Goal: Task Accomplishment & Management: Manage account settings

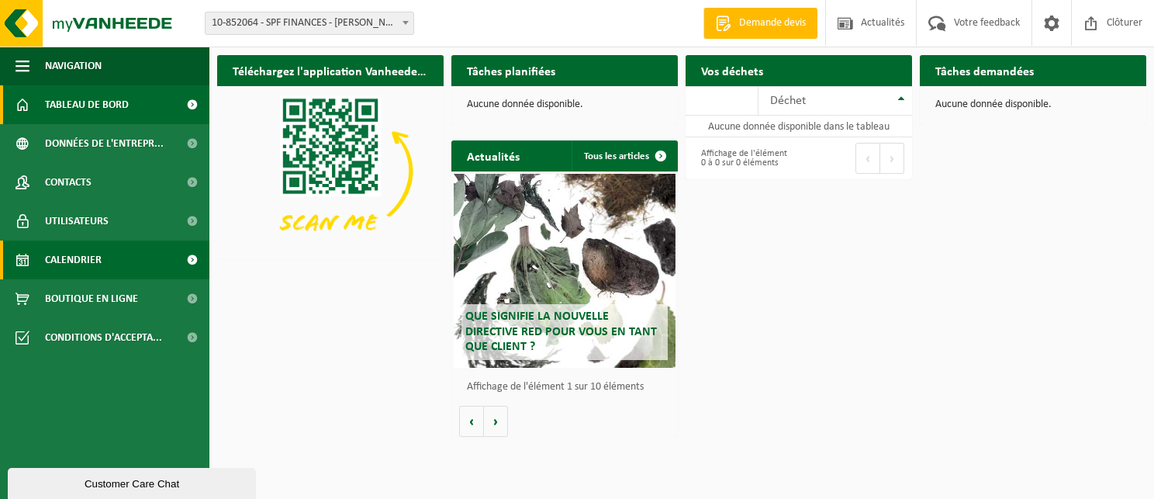
click at [117, 256] on link "Calendrier" at bounding box center [104, 259] width 209 height 39
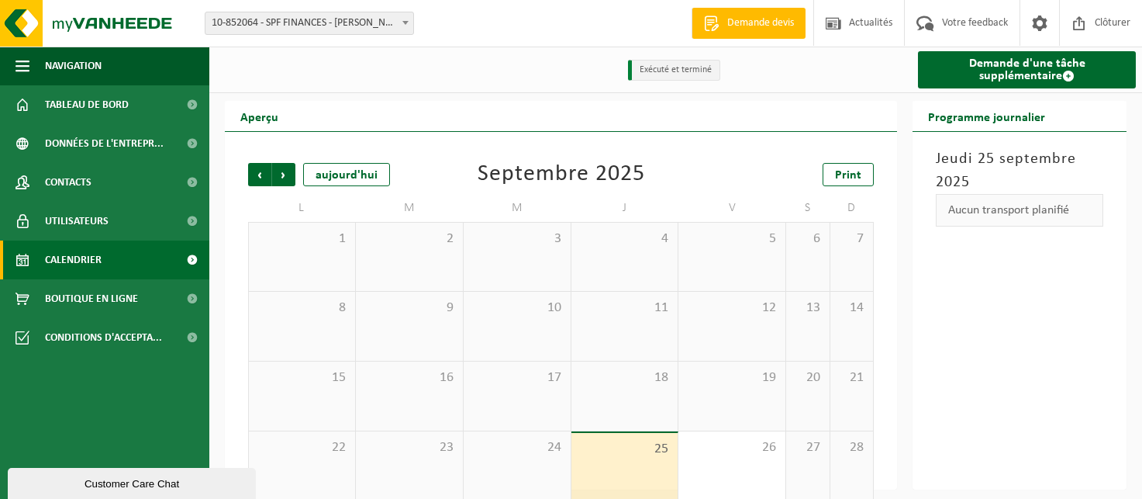
click at [351, 30] on span "10-852064 - SPF FINANCES - [PERSON_NAME] 1 - [PERSON_NAME]" at bounding box center [309, 23] width 208 height 22
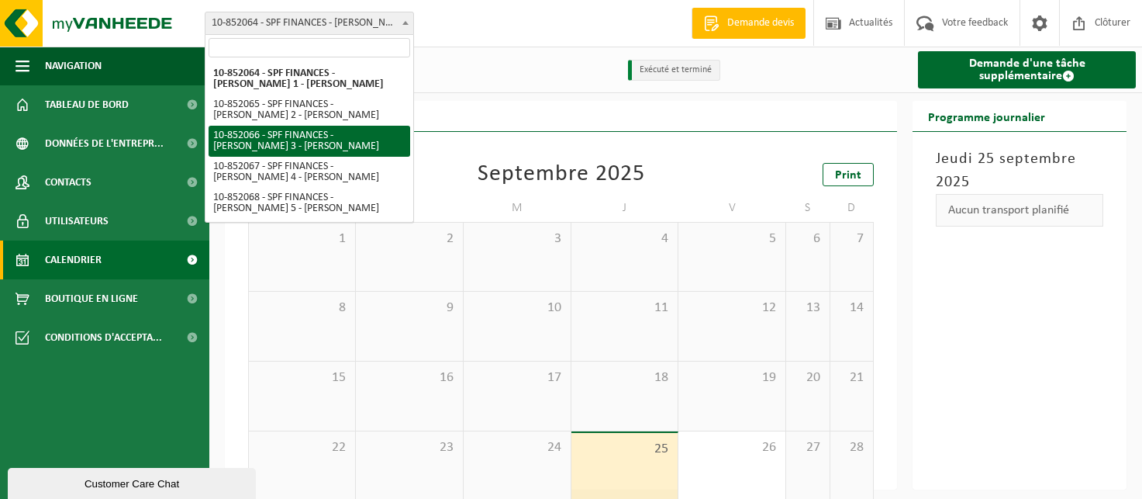
select select "96941"
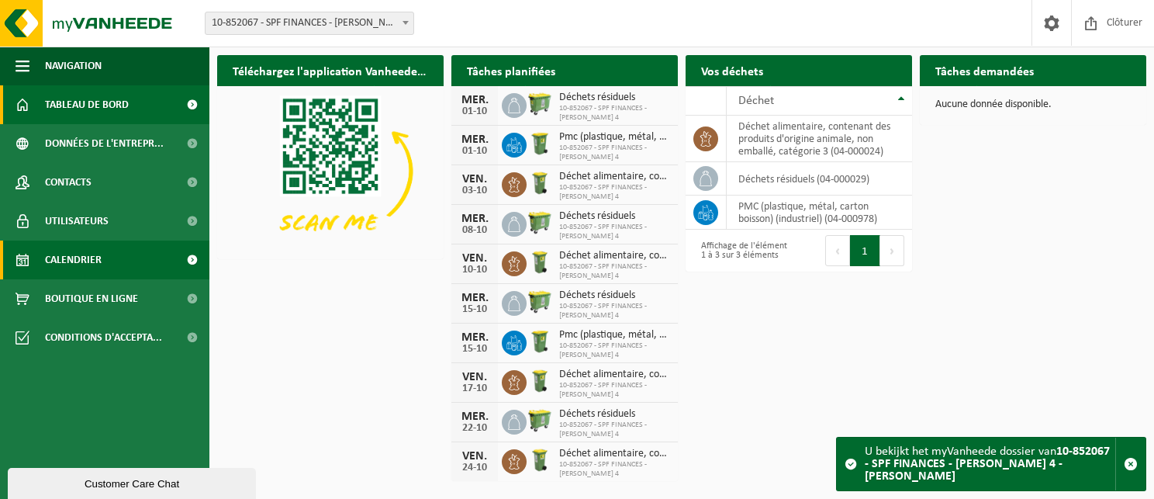
click at [104, 259] on link "Calendrier" at bounding box center [104, 259] width 209 height 39
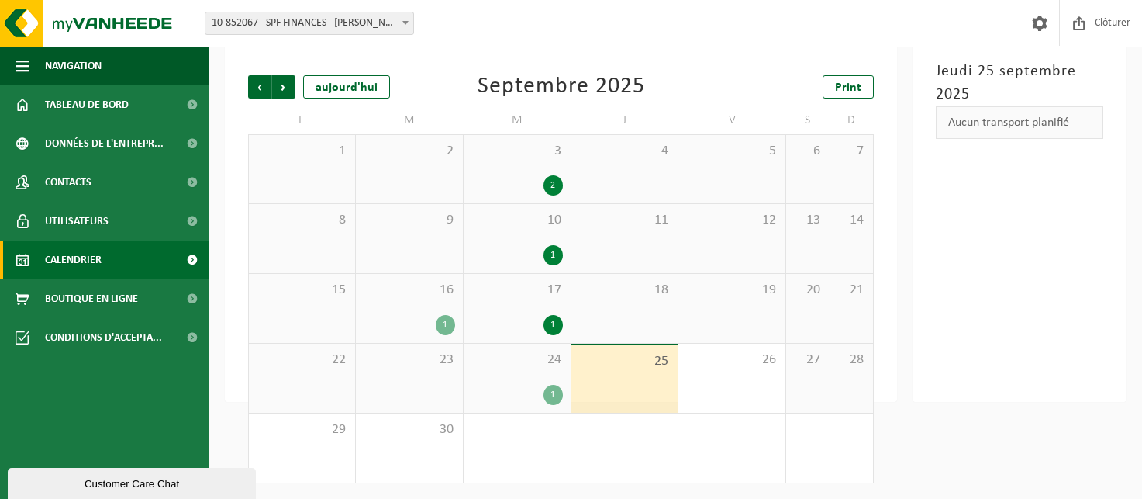
scroll to position [11, 0]
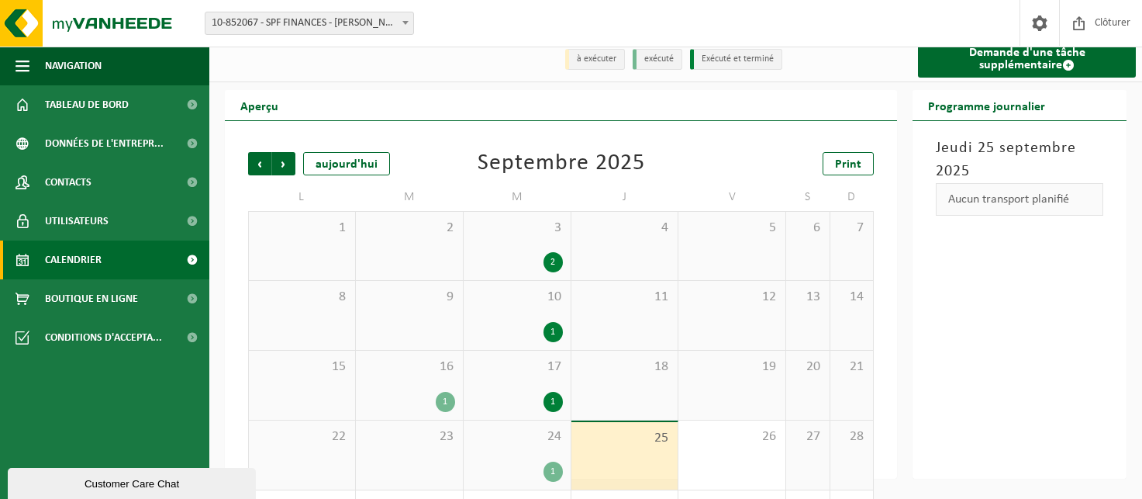
click at [338, 24] on span "10-852067 - SPF FINANCES - [PERSON_NAME] 4 - [PERSON_NAME]" at bounding box center [309, 23] width 208 height 22
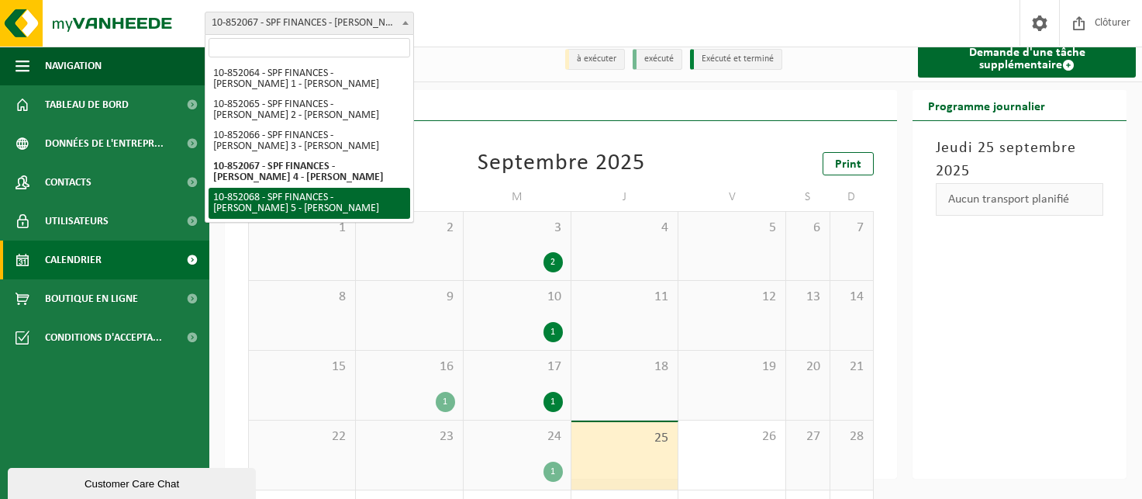
select select "96942"
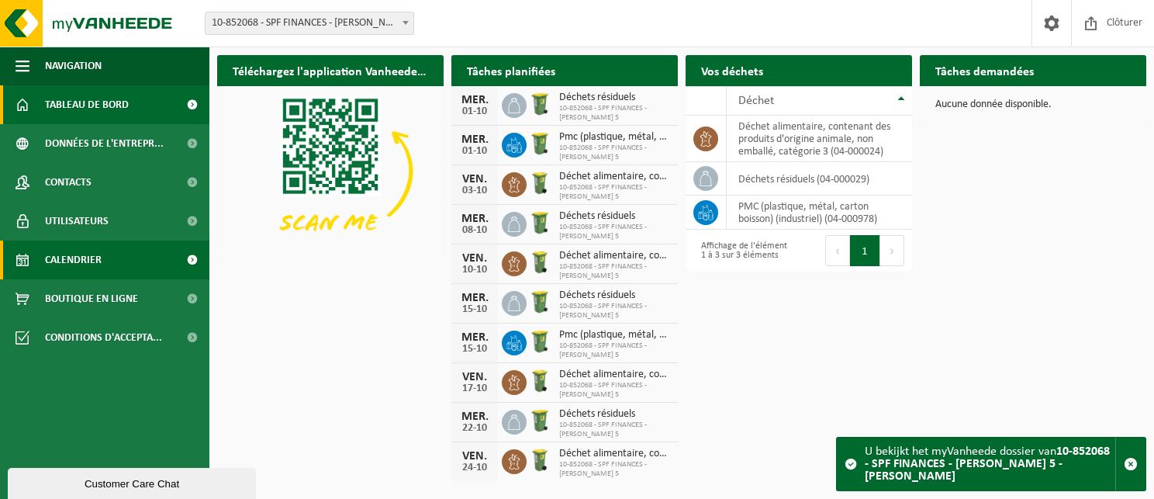
click at [99, 260] on span "Calendrier" at bounding box center [73, 259] width 57 height 39
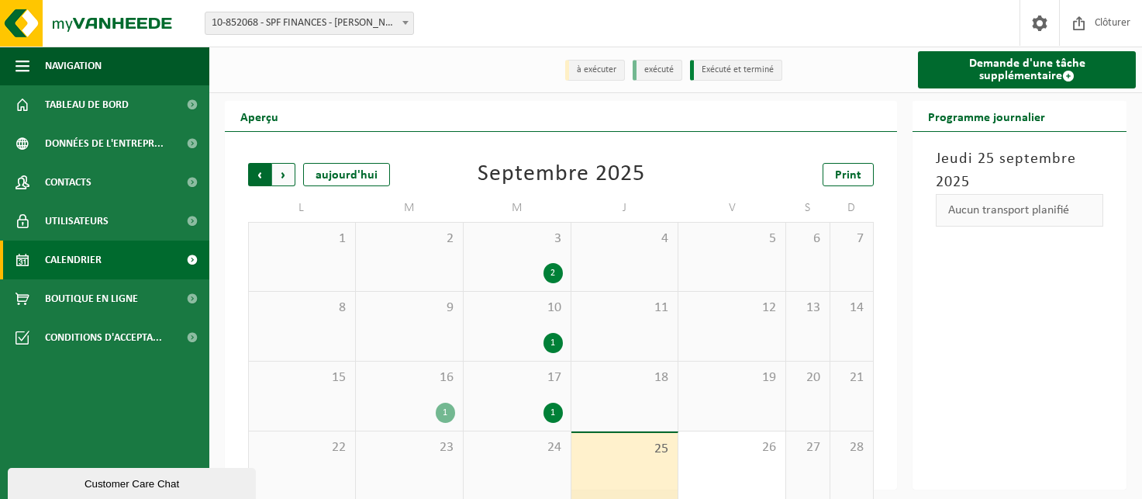
click at [285, 174] on span "Suivant" at bounding box center [283, 174] width 23 height 23
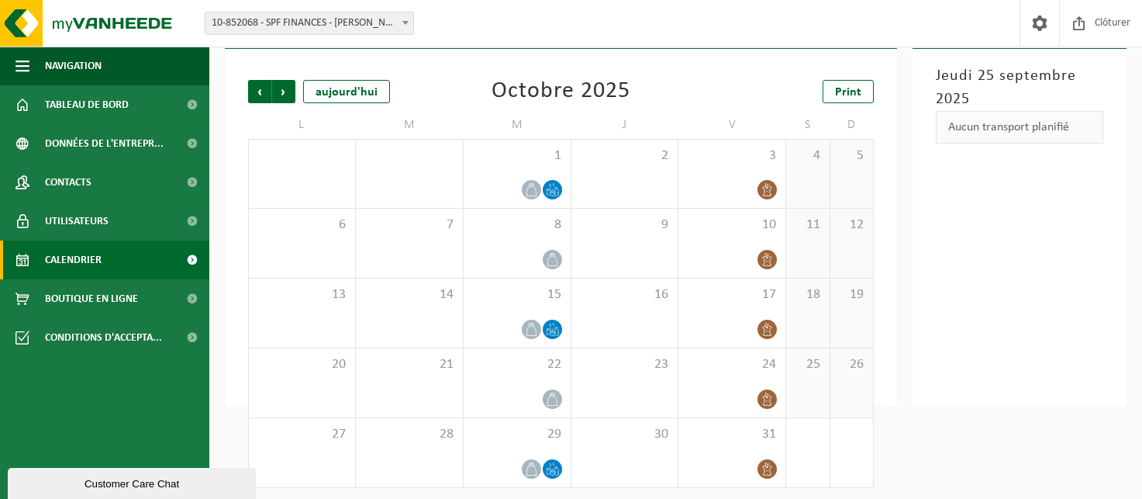
scroll to position [88, 0]
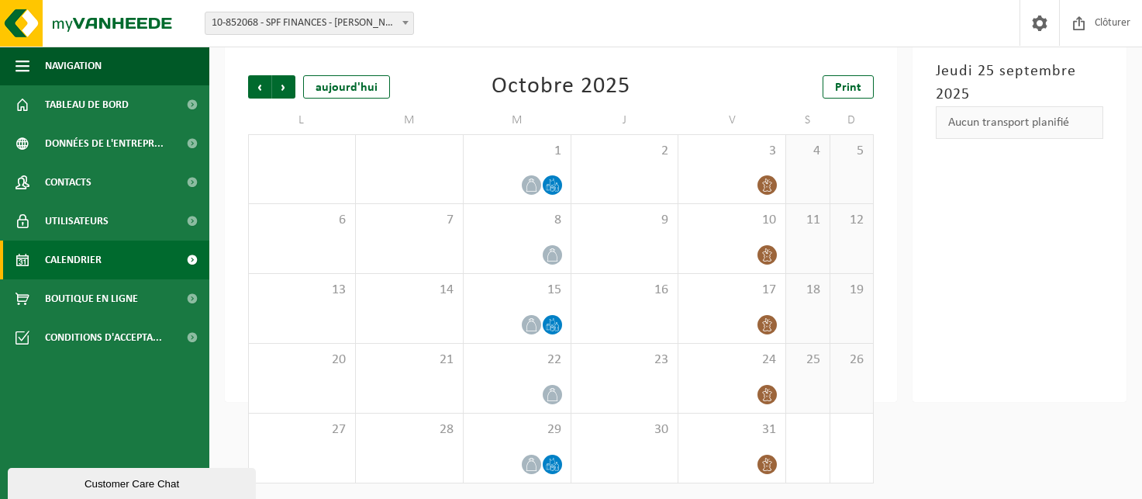
click at [368, 28] on span "10-852068 - SPF FINANCES - [PERSON_NAME] 5 - [PERSON_NAME]" at bounding box center [309, 23] width 208 height 22
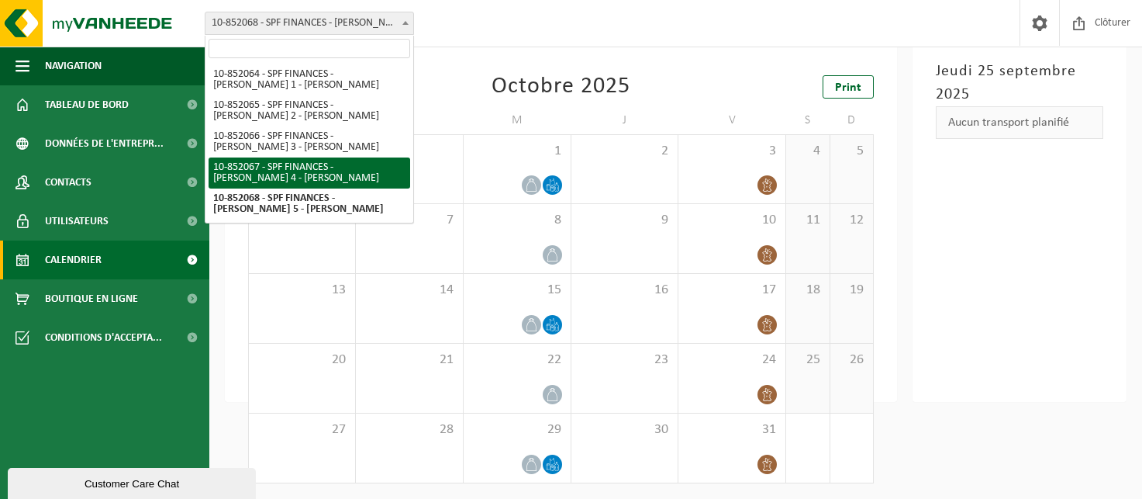
select select "96941"
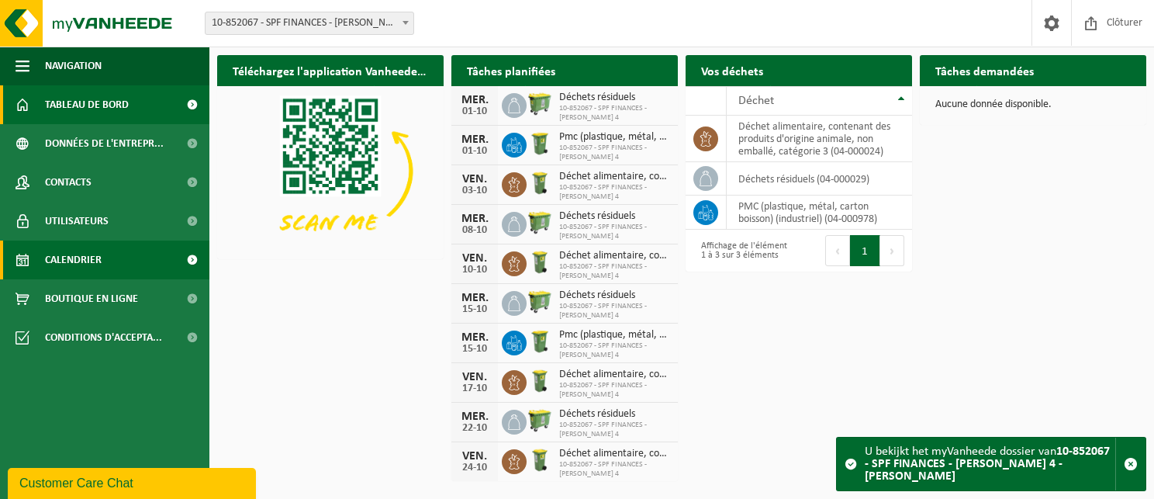
click at [95, 257] on span "Calendrier" at bounding box center [73, 259] width 57 height 39
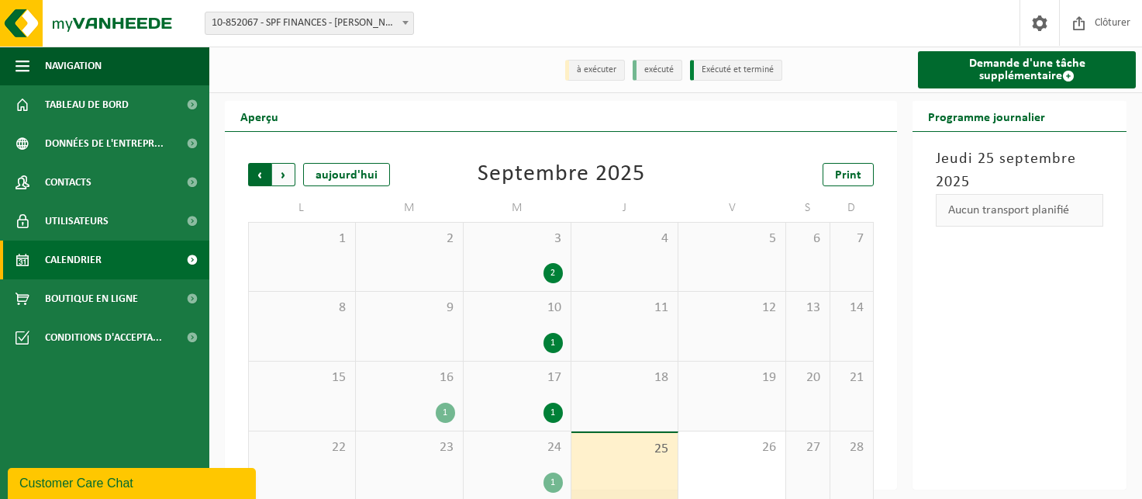
click at [275, 182] on span "Suivant" at bounding box center [283, 174] width 23 height 23
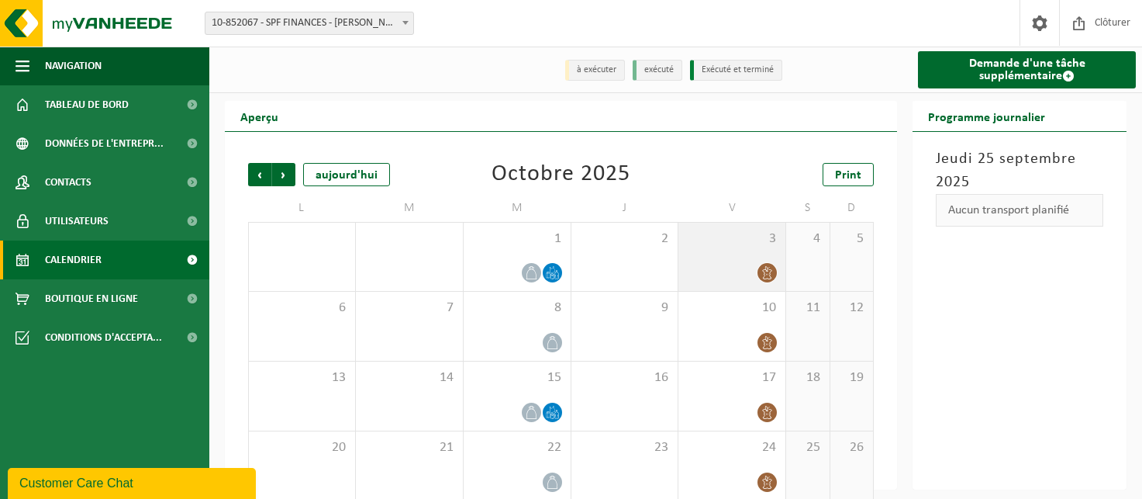
click at [761, 266] on span at bounding box center [767, 272] width 19 height 19
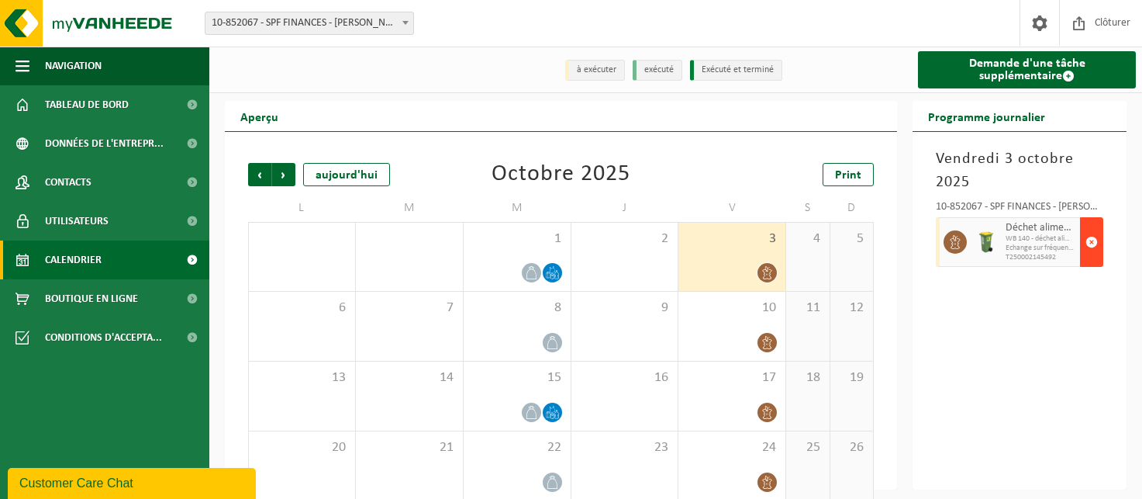
click at [1087, 241] on span "button" at bounding box center [1092, 241] width 12 height 31
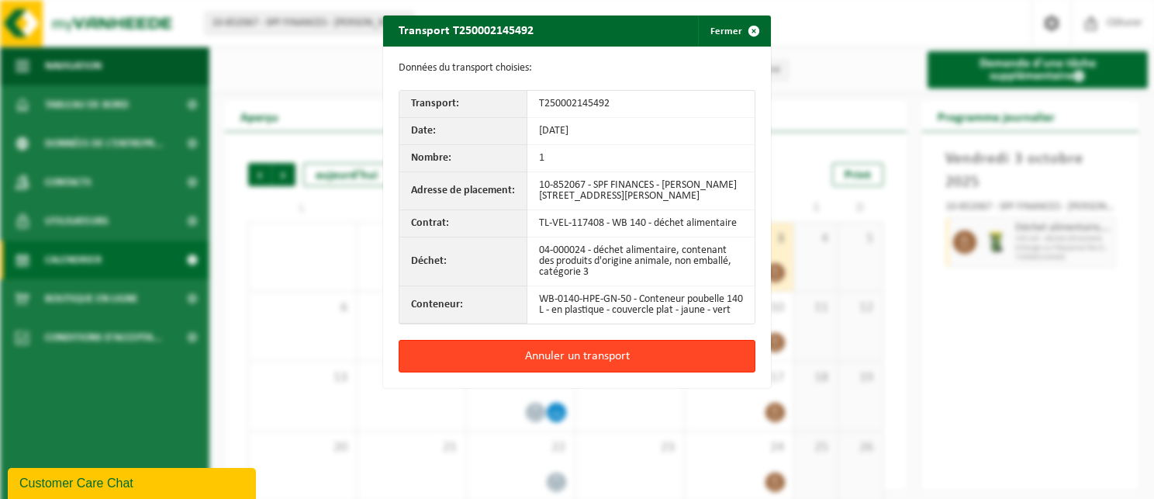
click at [681, 364] on button "Annuler un transport" at bounding box center [577, 356] width 357 height 33
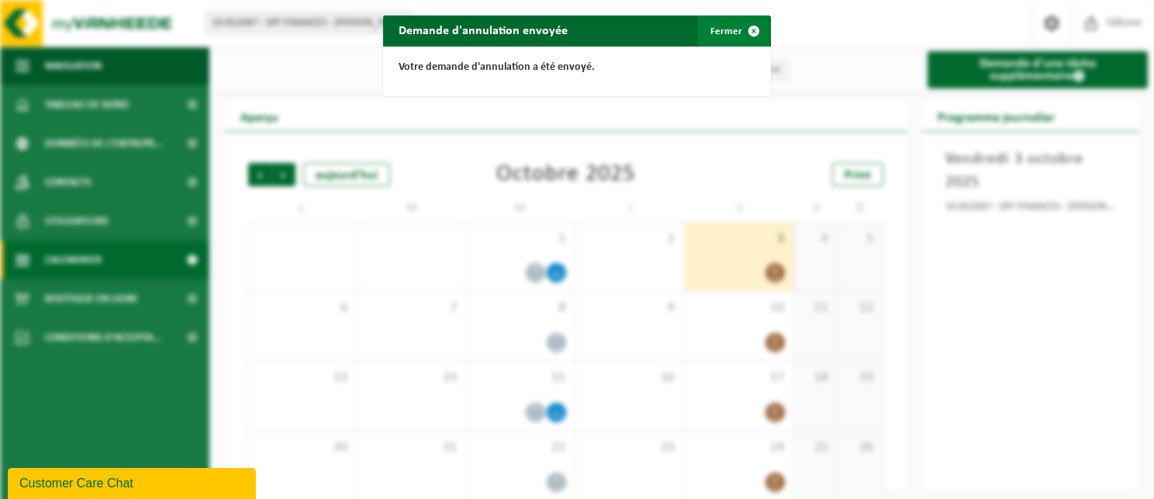
click at [738, 43] on span "button" at bounding box center [753, 31] width 31 height 31
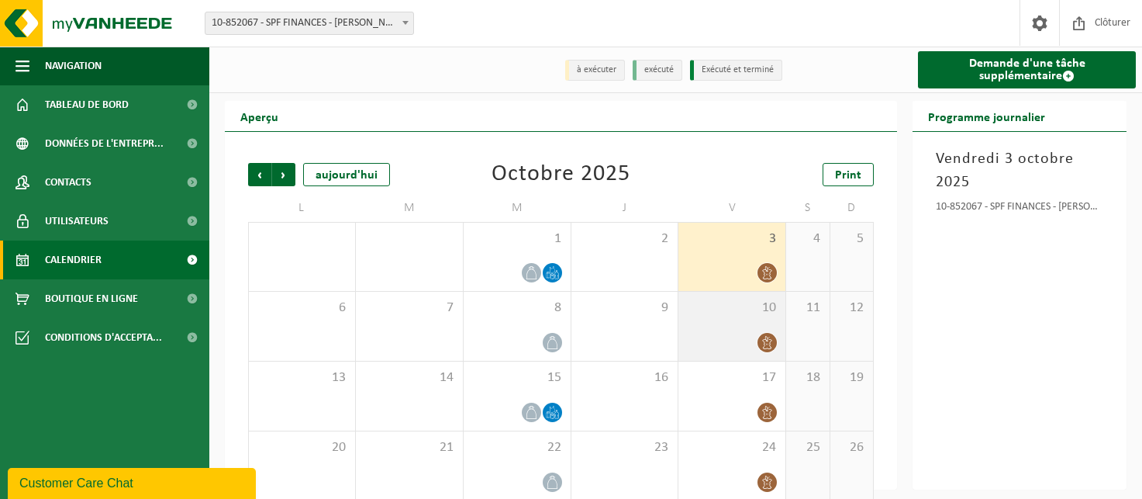
click at [747, 333] on div at bounding box center [731, 342] width 91 height 21
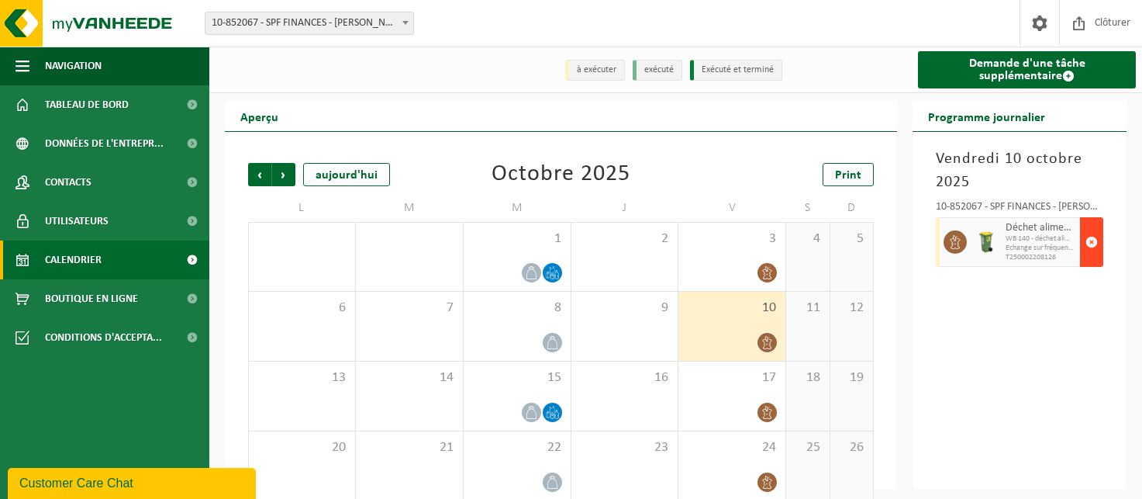
click at [1094, 238] on span "button" at bounding box center [1092, 241] width 12 height 31
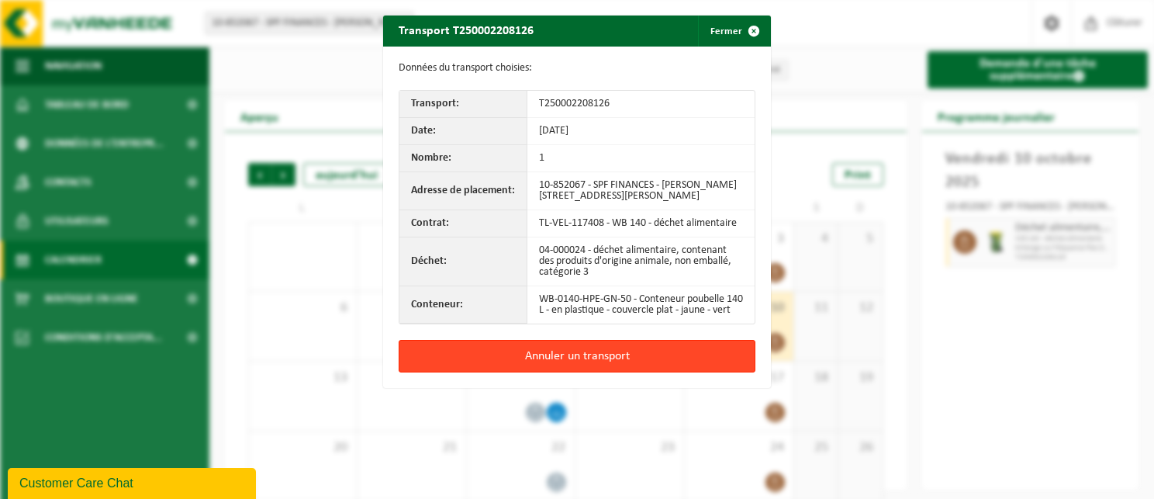
click at [661, 361] on button "Annuler un transport" at bounding box center [577, 356] width 357 height 33
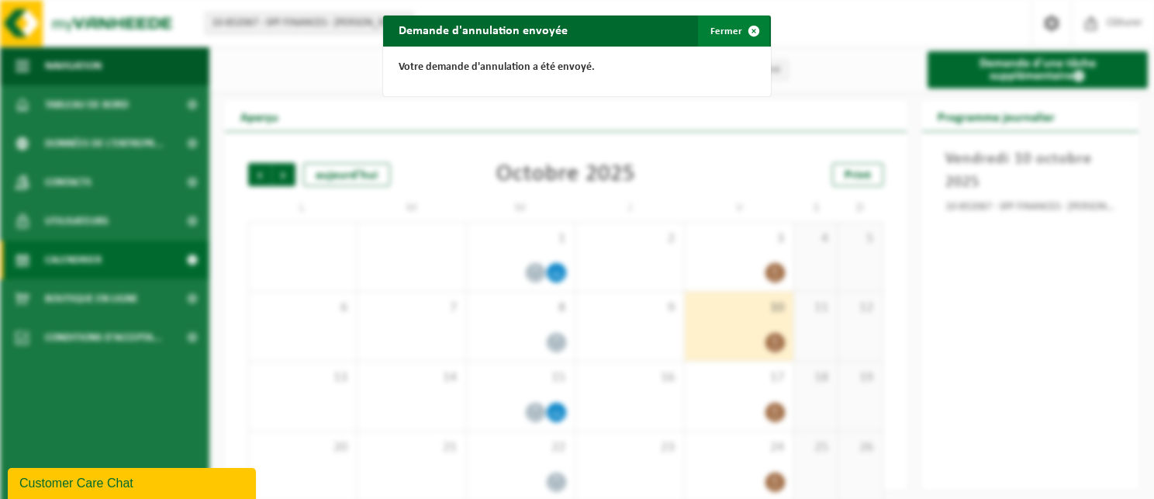
click at [699, 35] on button "Fermer" at bounding box center [733, 31] width 71 height 31
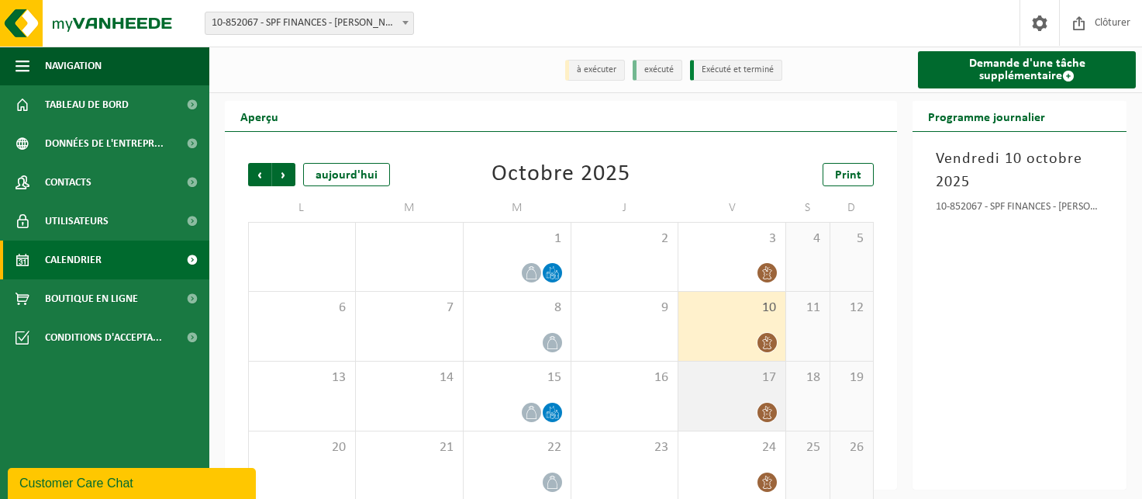
click at [744, 401] on div "17" at bounding box center [731, 395] width 107 height 69
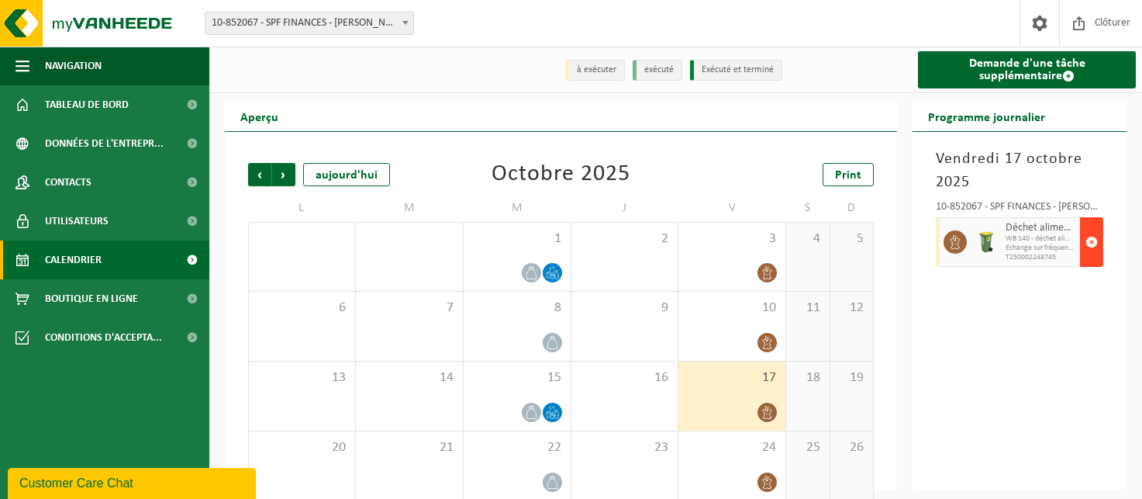
click at [1099, 235] on button "button" at bounding box center [1091, 242] width 23 height 50
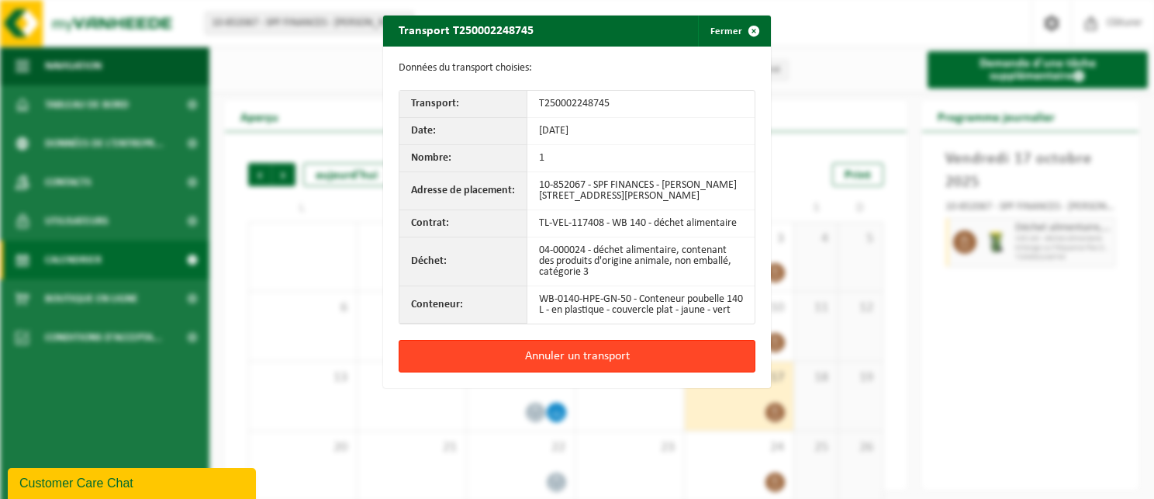
click at [657, 371] on button "Annuler un transport" at bounding box center [577, 356] width 357 height 33
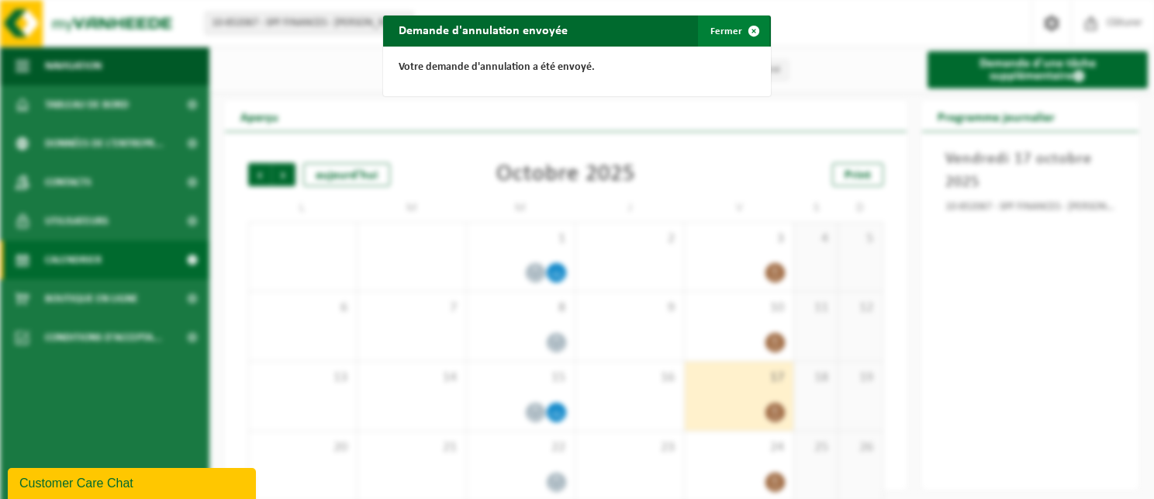
click at [738, 29] on span "button" at bounding box center [753, 31] width 31 height 31
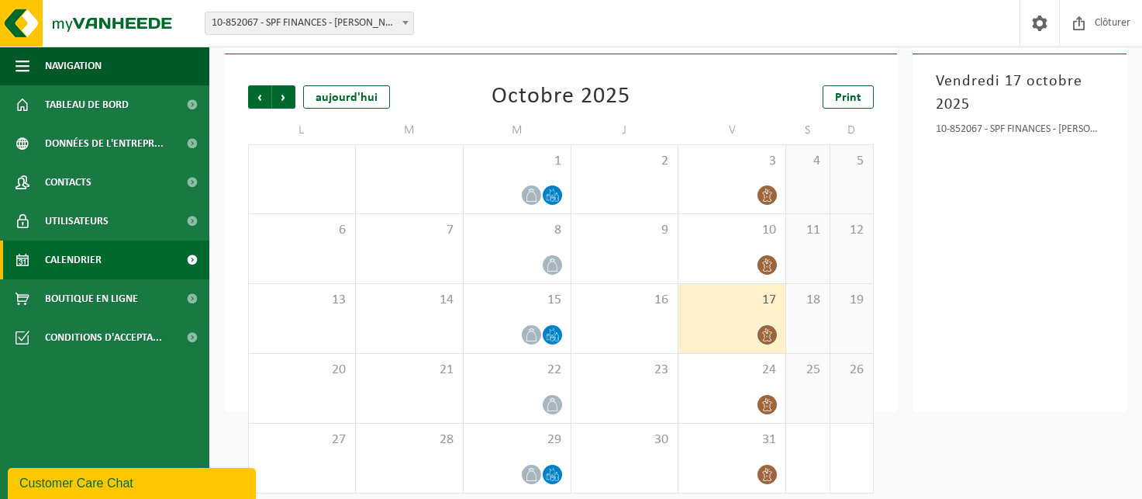
scroll to position [88, 0]
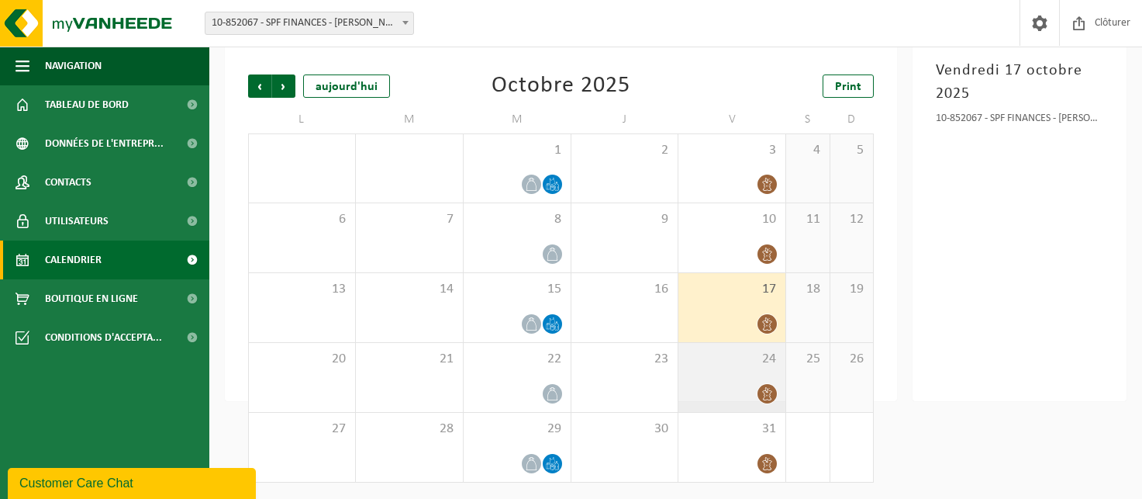
click at [721, 385] on div at bounding box center [731, 393] width 91 height 21
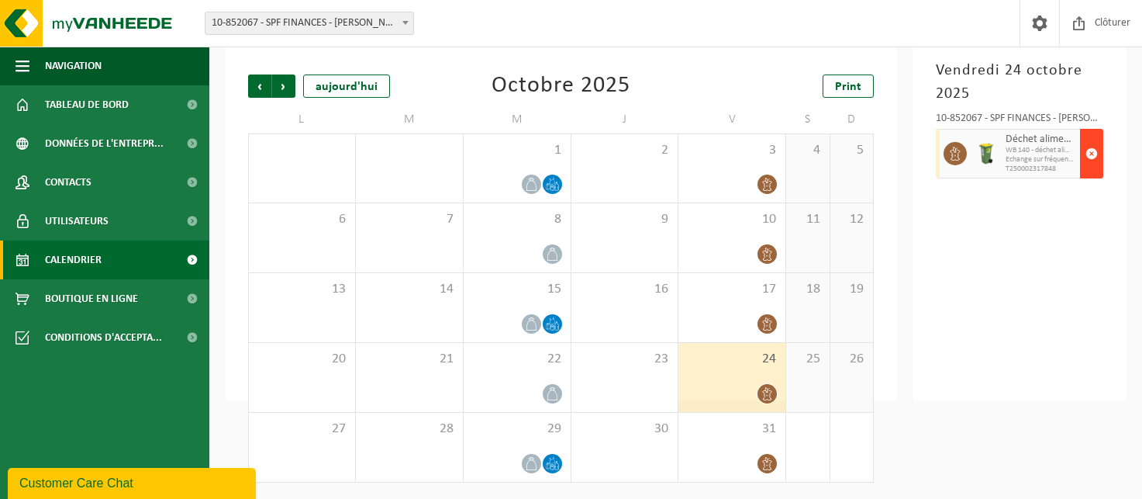
click at [1087, 151] on span "button" at bounding box center [1092, 153] width 12 height 31
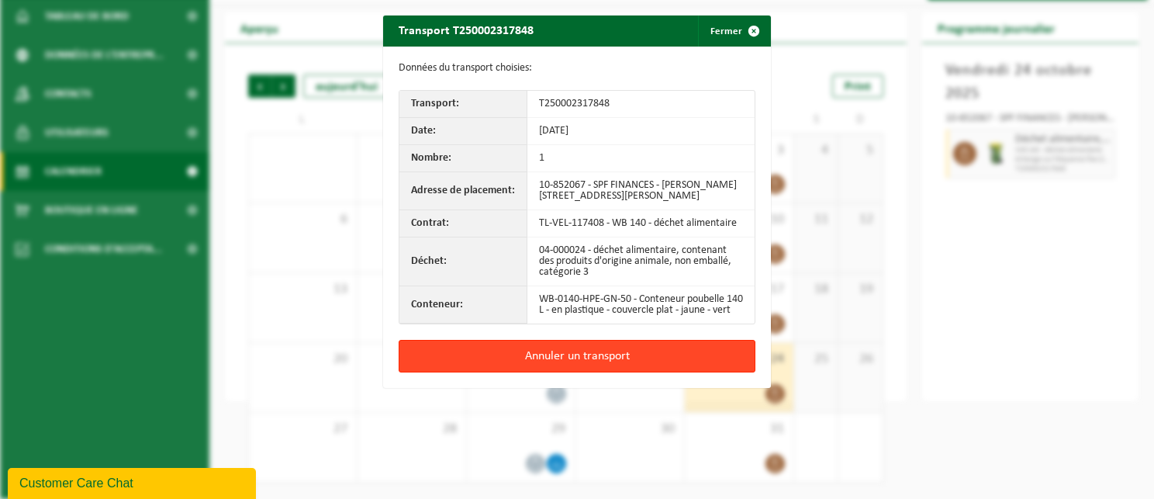
click at [647, 361] on button "Annuler un transport" at bounding box center [577, 356] width 357 height 33
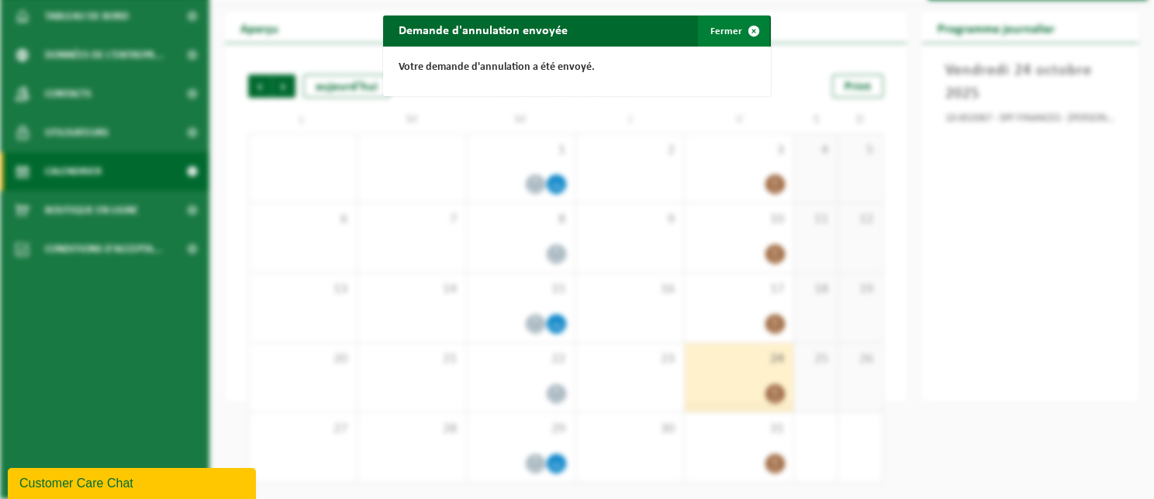
click at [722, 32] on button "Fermer" at bounding box center [733, 31] width 71 height 31
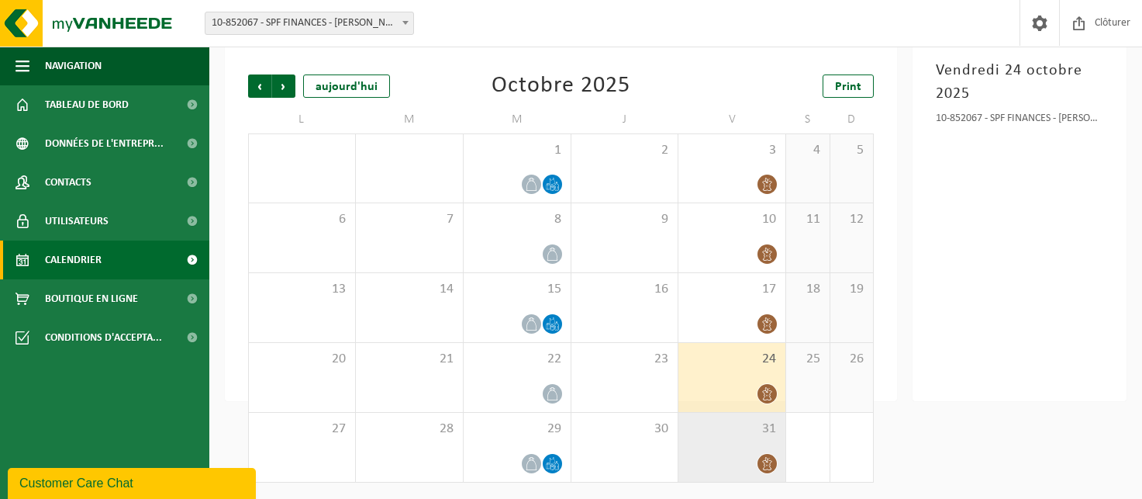
click at [742, 461] on div at bounding box center [731, 463] width 91 height 21
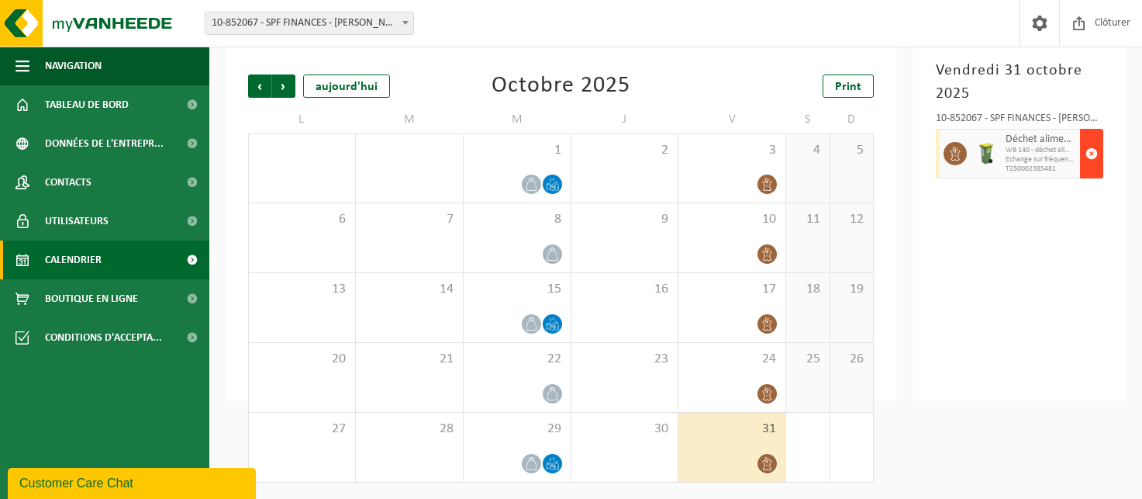
click at [1091, 153] on span "button" at bounding box center [1092, 153] width 12 height 31
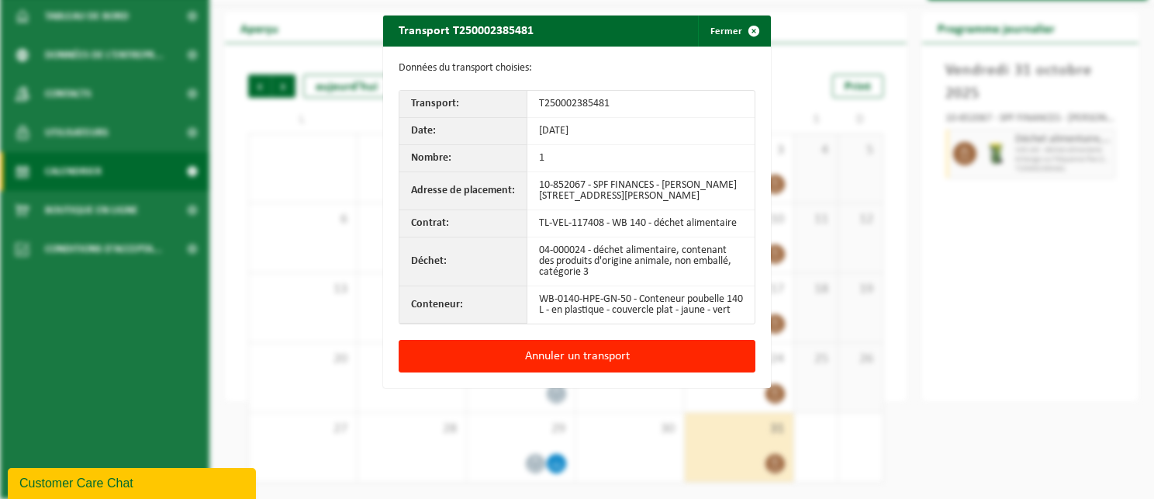
click at [688, 388] on div "Annuler un transport" at bounding box center [577, 364] width 388 height 48
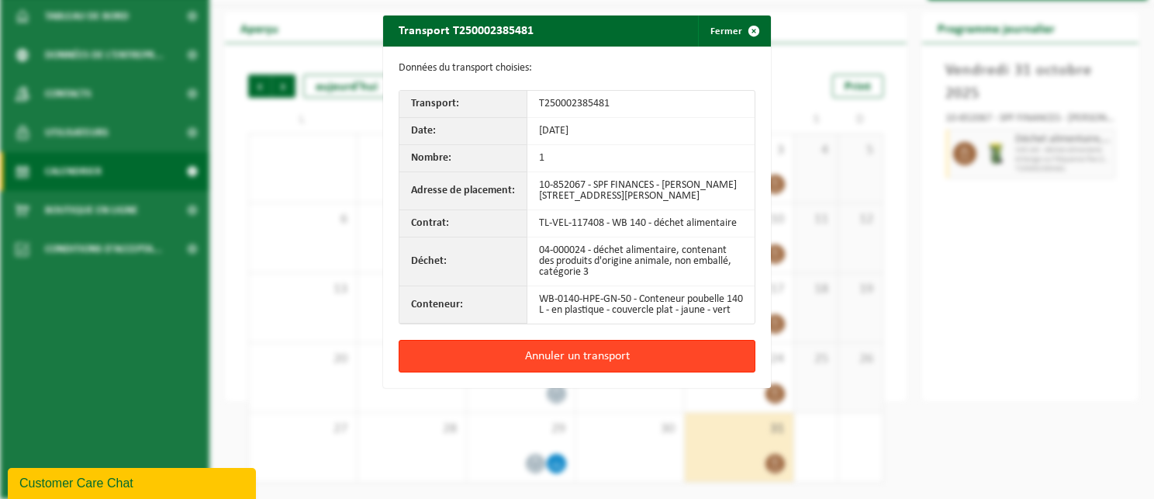
click at [682, 372] on button "Annuler un transport" at bounding box center [577, 356] width 357 height 33
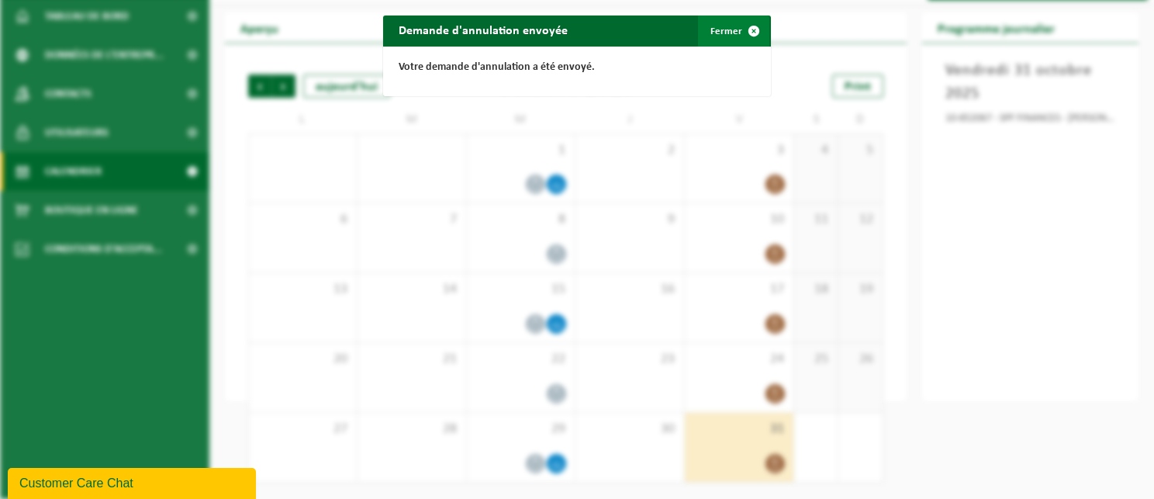
click at [723, 25] on button "Fermer" at bounding box center [733, 31] width 71 height 31
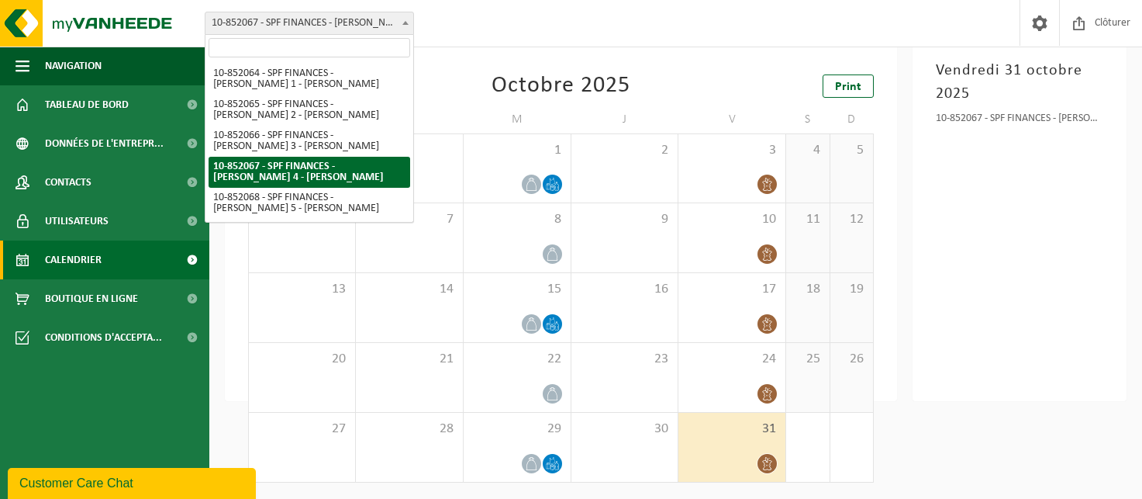
click at [334, 26] on span "10-852067 - SPF FINANCES - [PERSON_NAME] 4 - [PERSON_NAME]" at bounding box center [309, 23] width 208 height 22
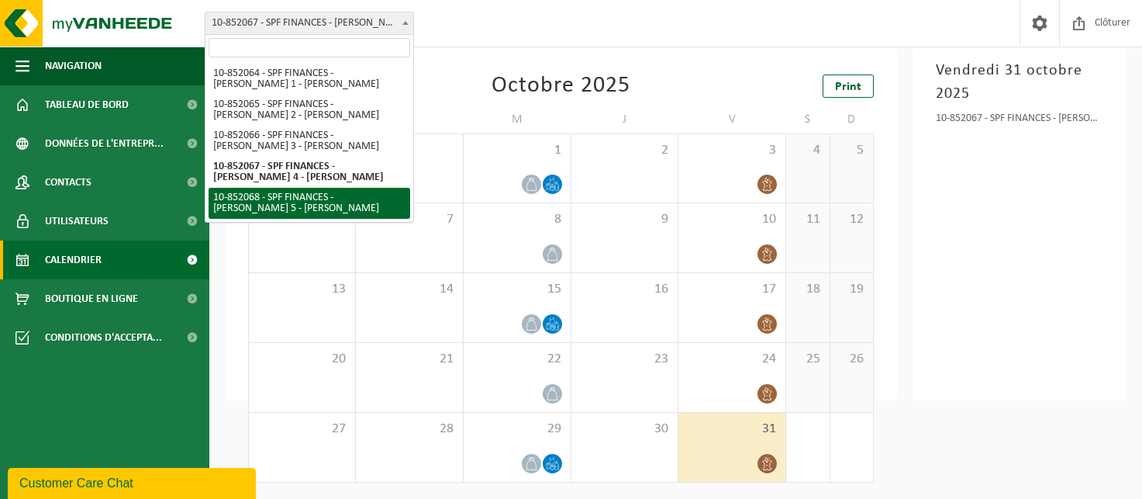
select select "96942"
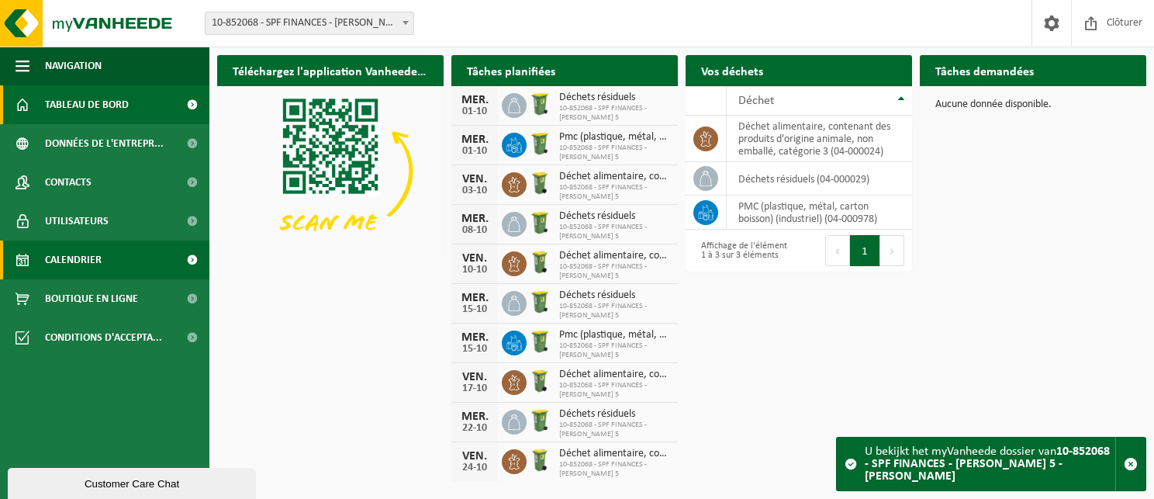
click at [116, 264] on link "Calendrier" at bounding box center [104, 259] width 209 height 39
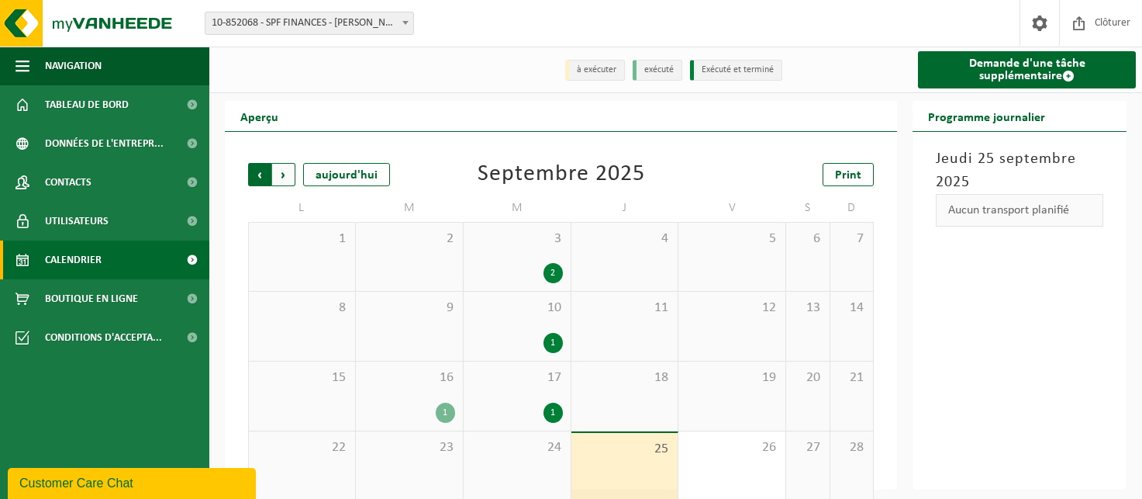
click at [294, 179] on span "Suivant" at bounding box center [283, 174] width 23 height 23
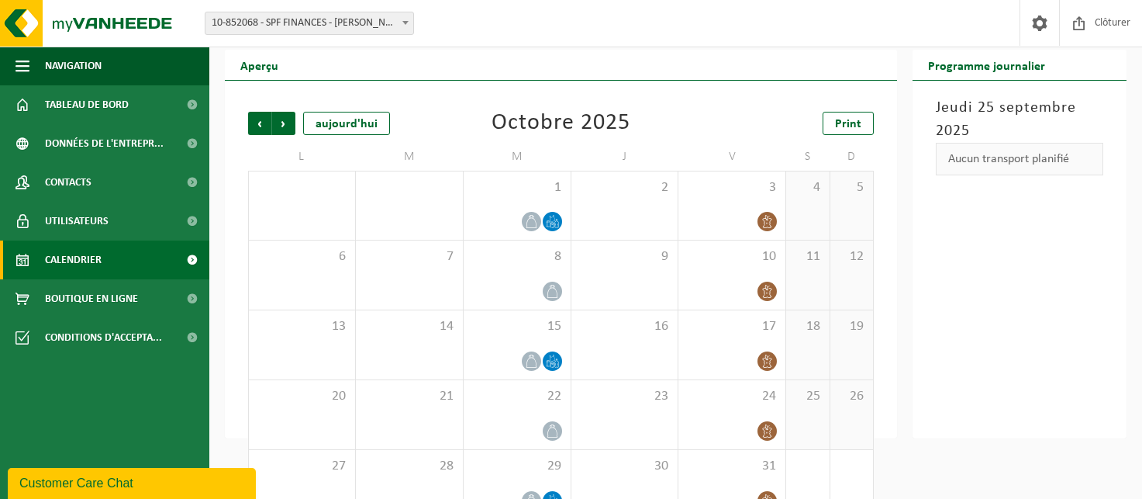
scroll to position [78, 0]
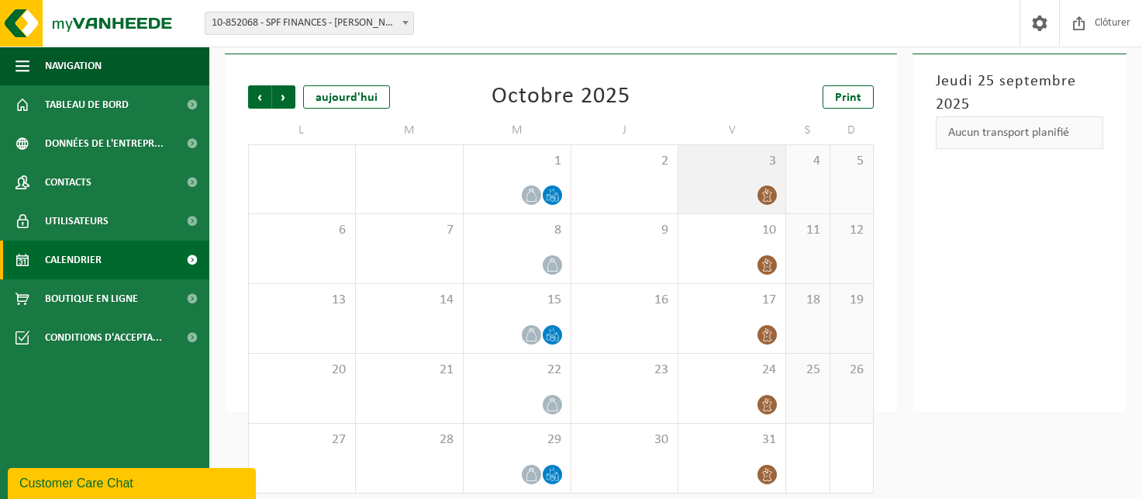
click at [741, 181] on div "3" at bounding box center [731, 179] width 107 height 68
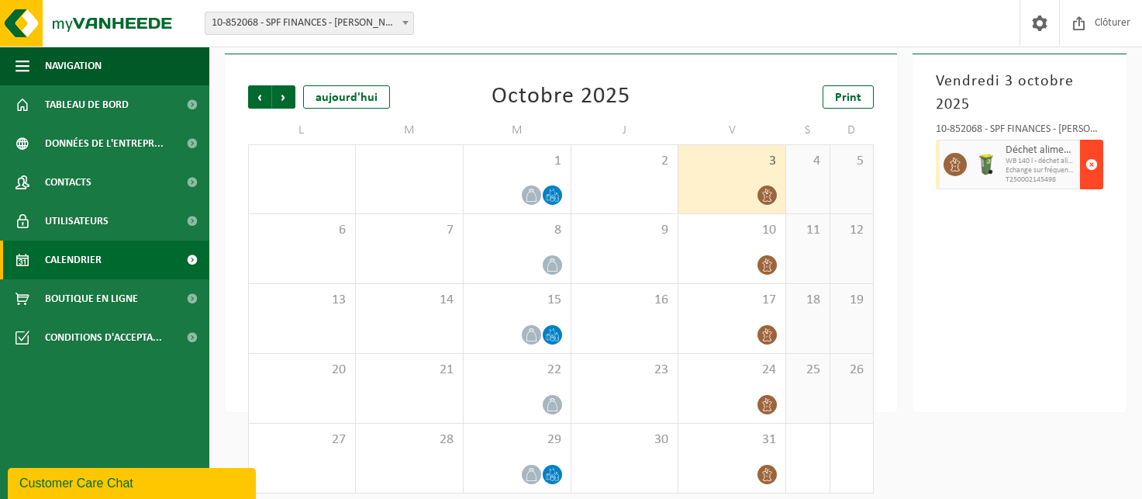
click at [1098, 158] on button "button" at bounding box center [1091, 165] width 23 height 50
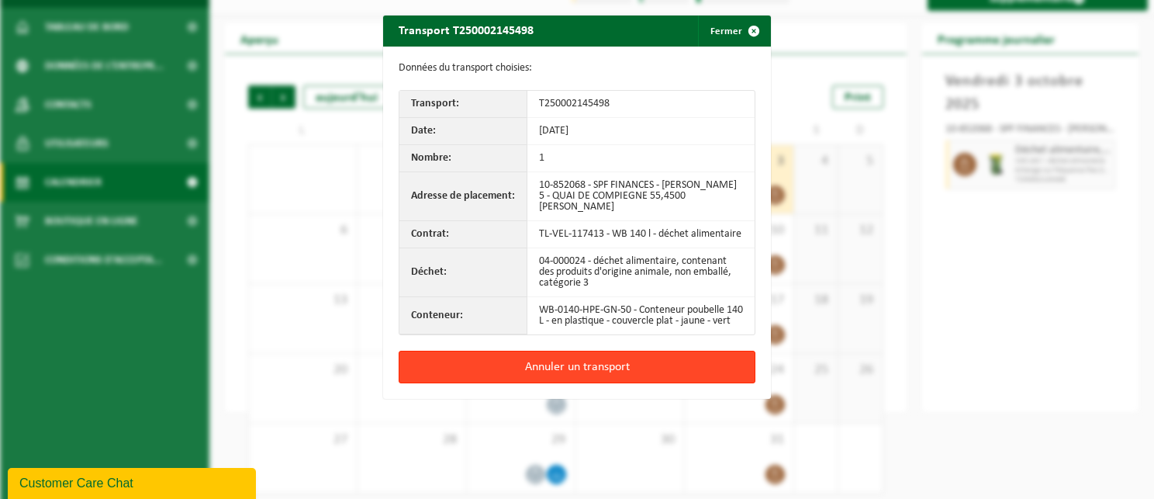
click at [637, 361] on button "Annuler un transport" at bounding box center [577, 366] width 357 height 33
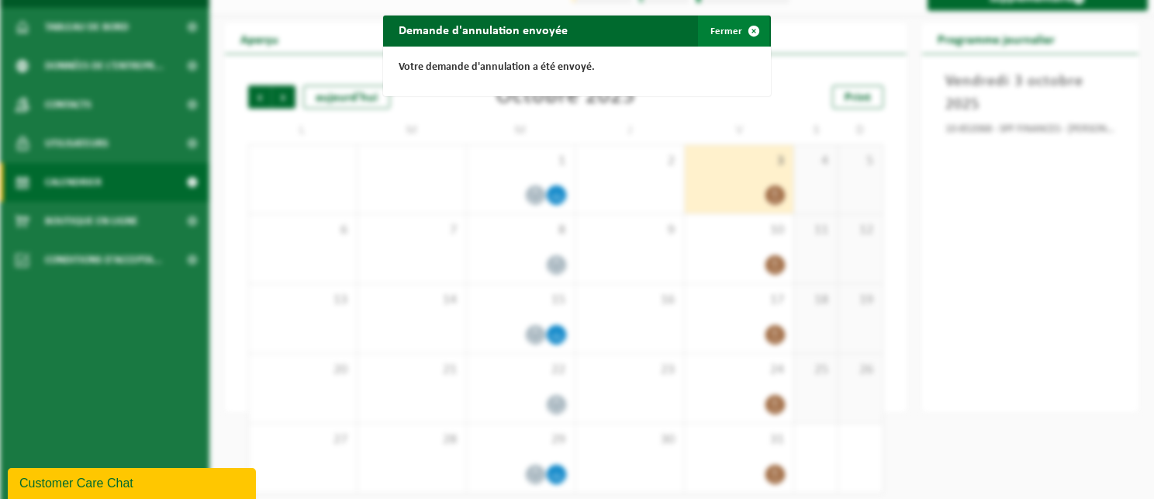
click at [709, 43] on button "Fermer" at bounding box center [733, 31] width 71 height 31
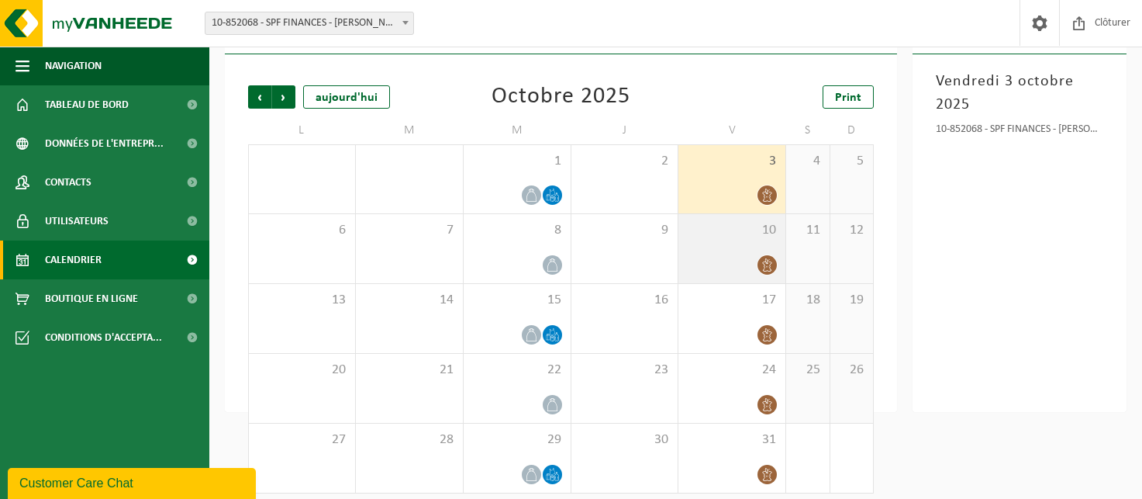
click at [743, 257] on div at bounding box center [731, 264] width 91 height 21
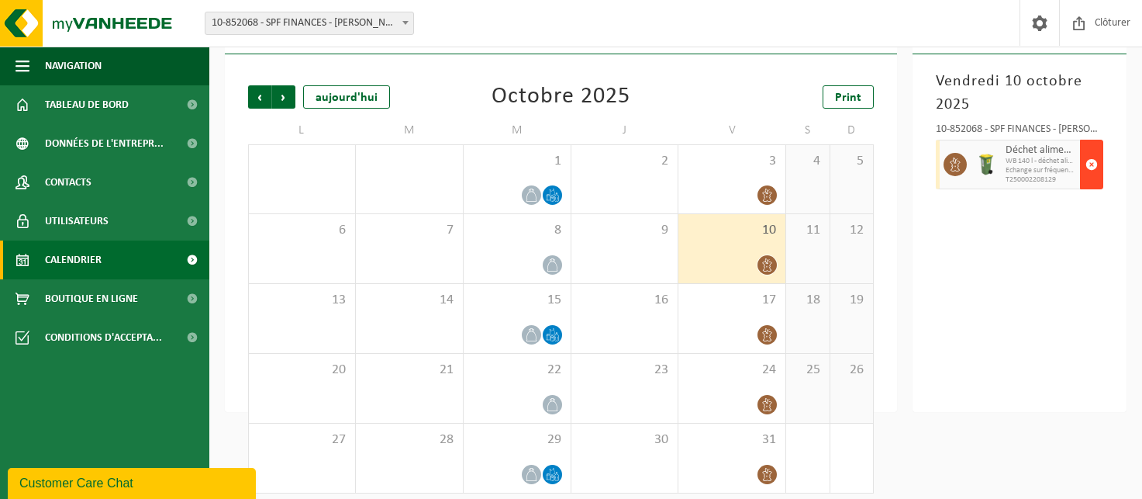
click at [1080, 162] on button "button" at bounding box center [1091, 165] width 23 height 50
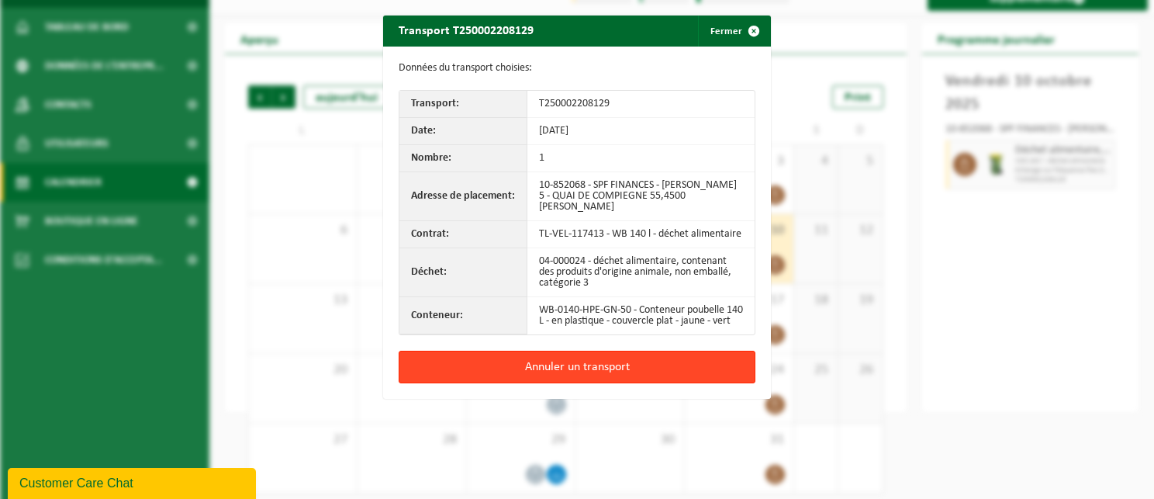
click at [657, 377] on button "Annuler un transport" at bounding box center [577, 366] width 357 height 33
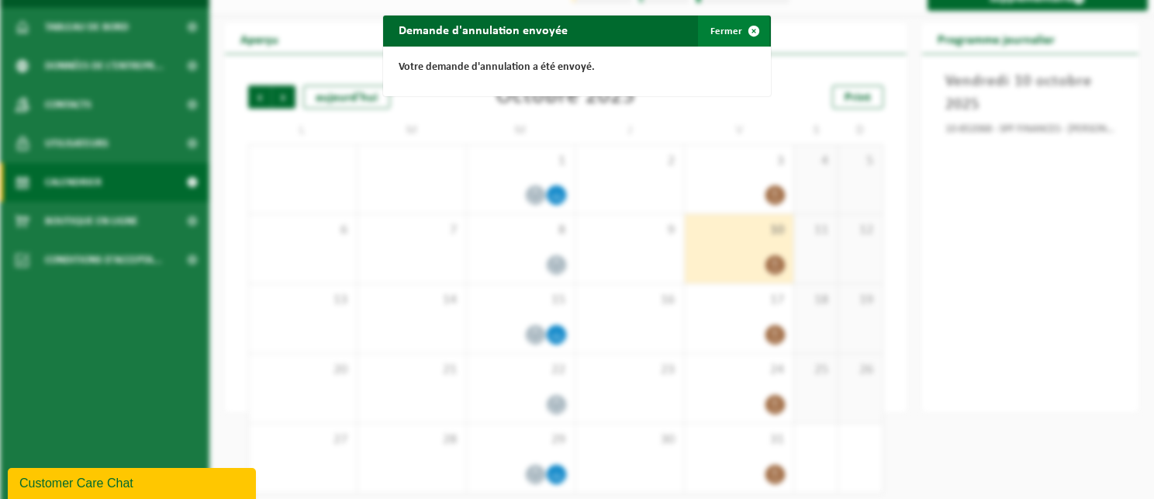
click at [703, 43] on button "Fermer" at bounding box center [733, 31] width 71 height 31
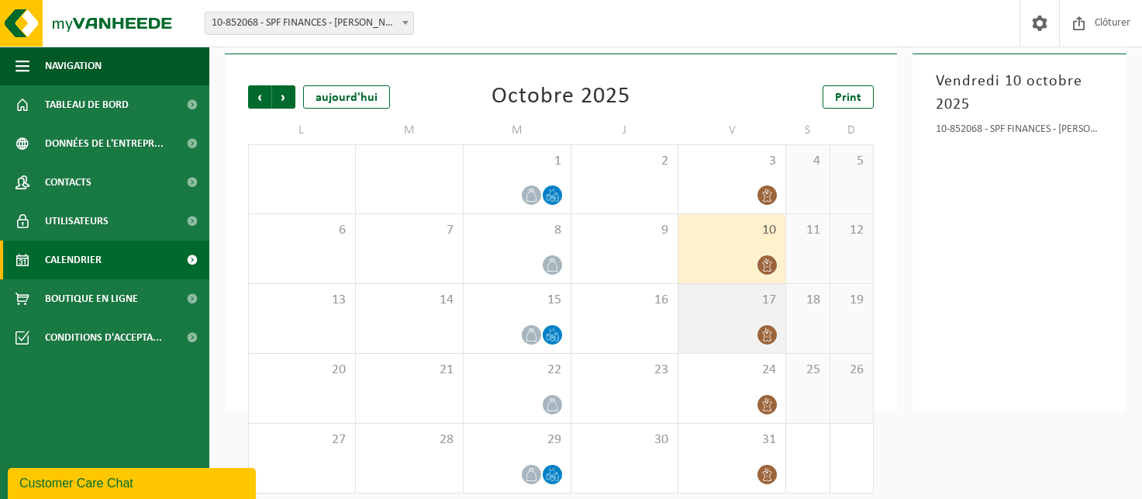
click at [740, 337] on div at bounding box center [731, 334] width 91 height 21
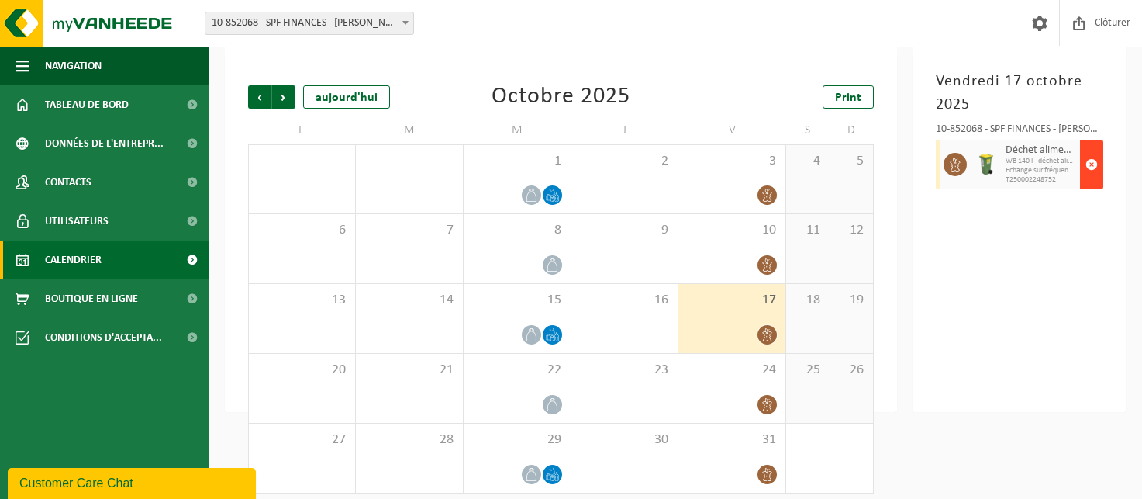
click at [1090, 167] on span "button" at bounding box center [1092, 164] width 12 height 31
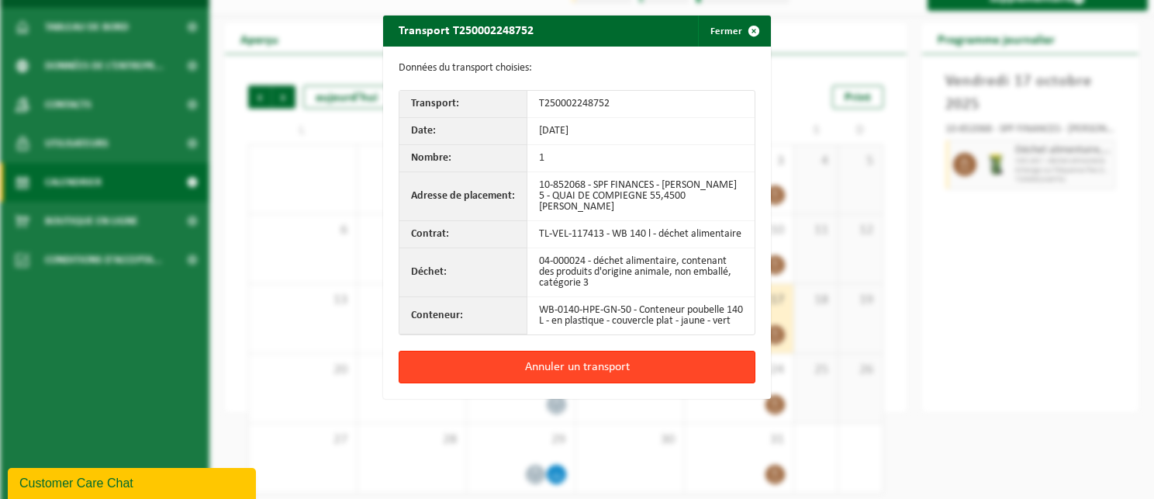
click at [644, 365] on button "Annuler un transport" at bounding box center [577, 366] width 357 height 33
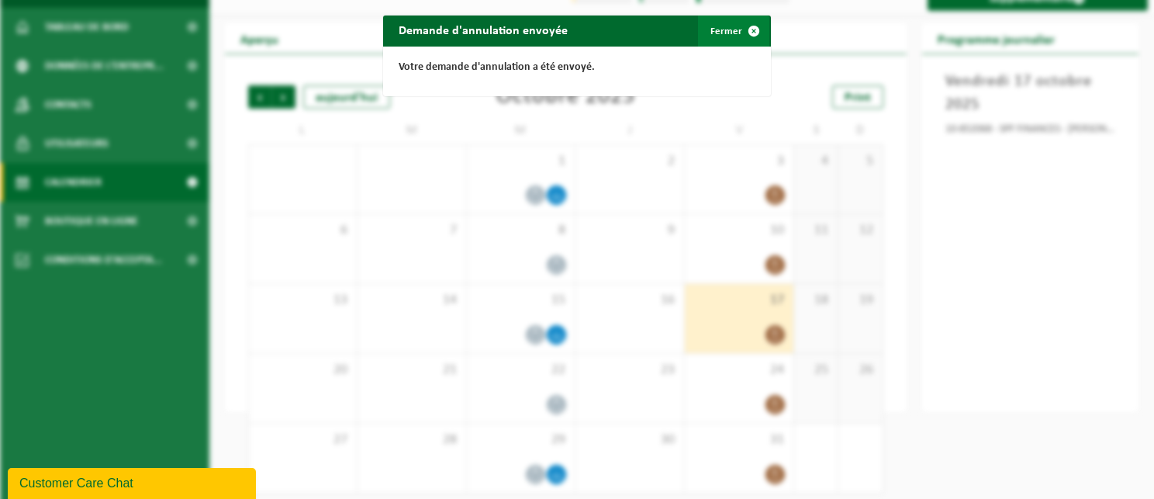
click at [725, 29] on button "Fermer" at bounding box center [733, 31] width 71 height 31
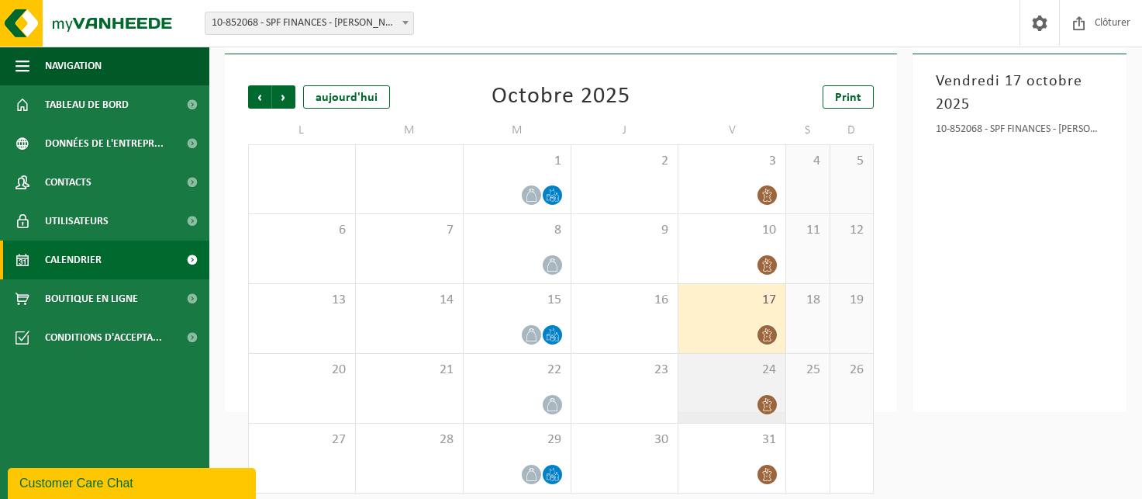
click at [747, 392] on div "24" at bounding box center [731, 388] width 107 height 69
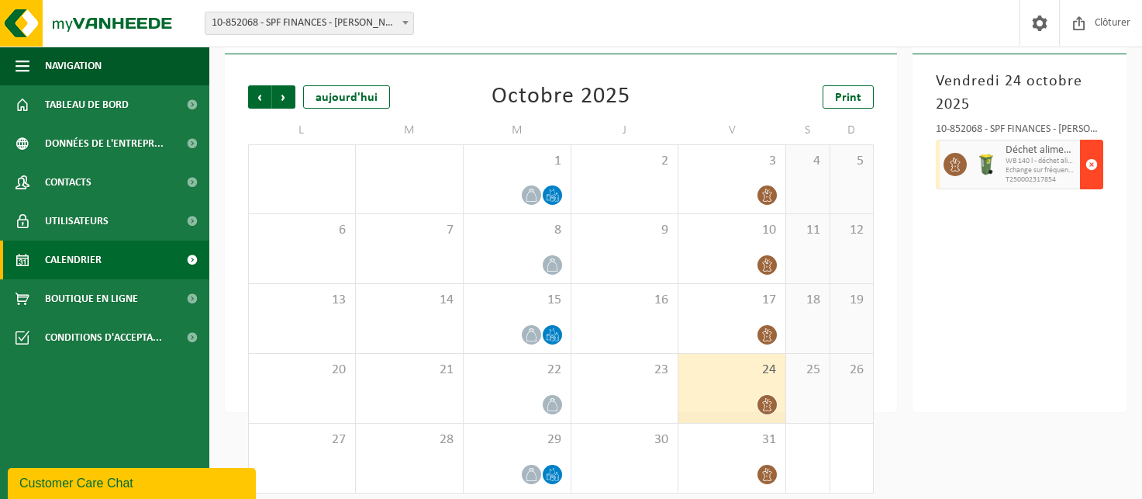
click at [1088, 170] on span "button" at bounding box center [1092, 164] width 12 height 31
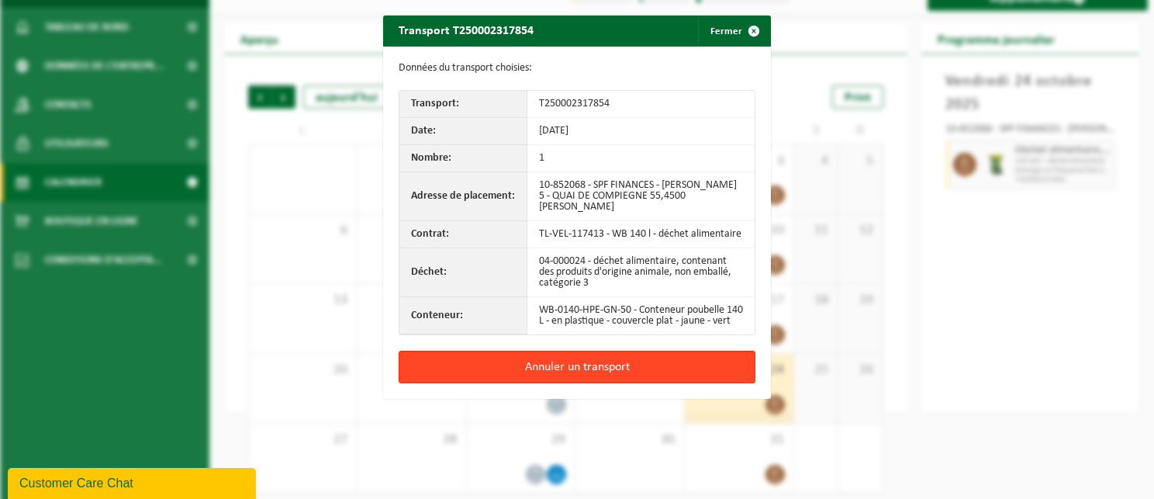
click at [600, 372] on button "Annuler un transport" at bounding box center [577, 366] width 357 height 33
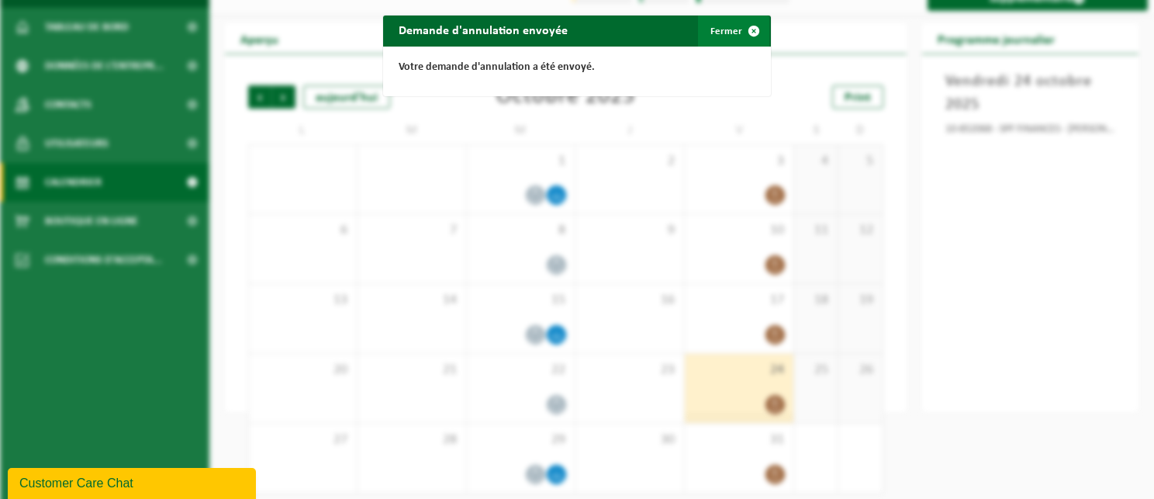
click at [709, 39] on button "Fermer" at bounding box center [733, 31] width 71 height 31
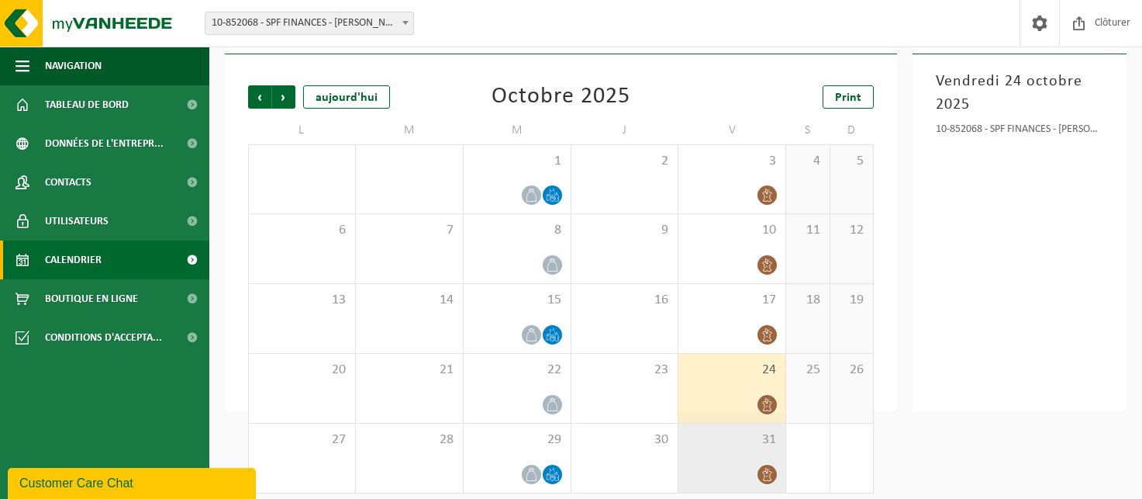
click at [734, 456] on div "31" at bounding box center [731, 457] width 107 height 69
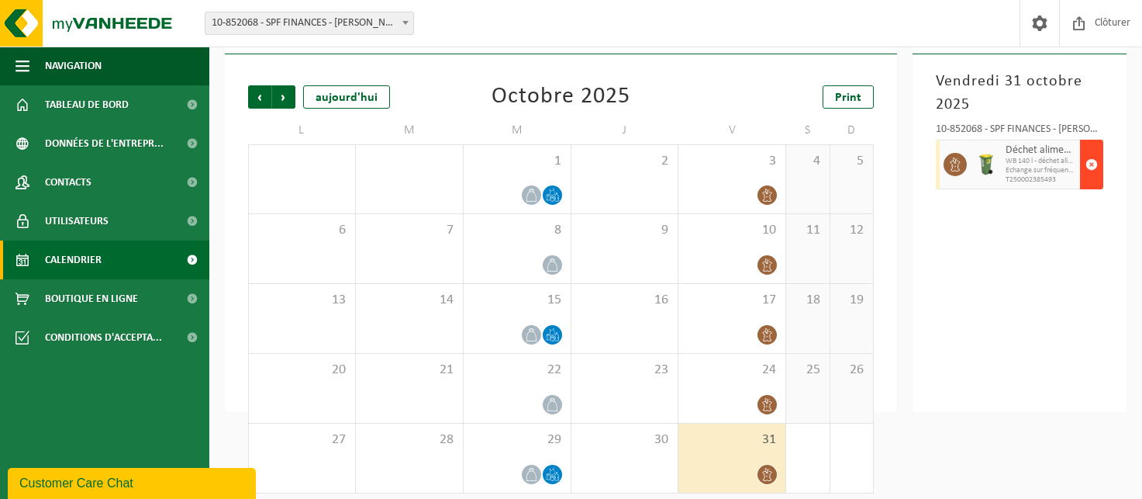
click at [1099, 167] on button "button" at bounding box center [1091, 165] width 23 height 50
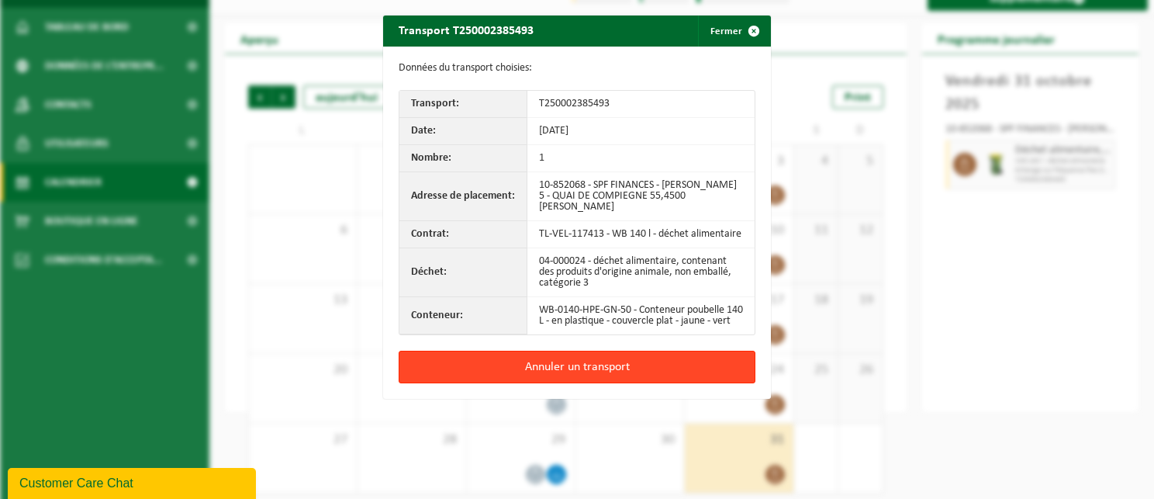
click at [627, 361] on button "Annuler un transport" at bounding box center [577, 366] width 357 height 33
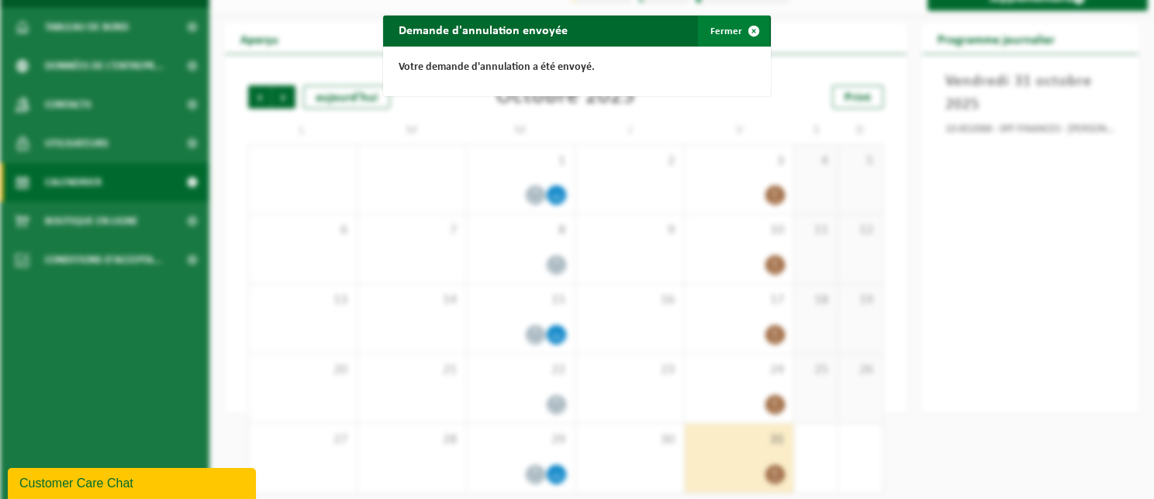
click at [738, 24] on span "button" at bounding box center [753, 31] width 31 height 31
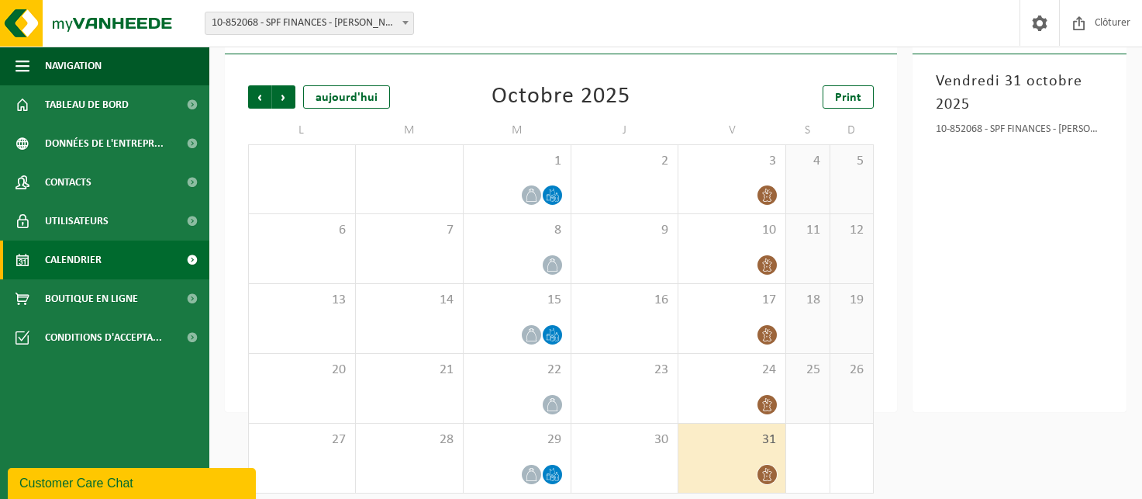
click at [343, 22] on span "10-852068 - SPF FINANCES - [PERSON_NAME] 5 - [PERSON_NAME]" at bounding box center [309, 23] width 208 height 22
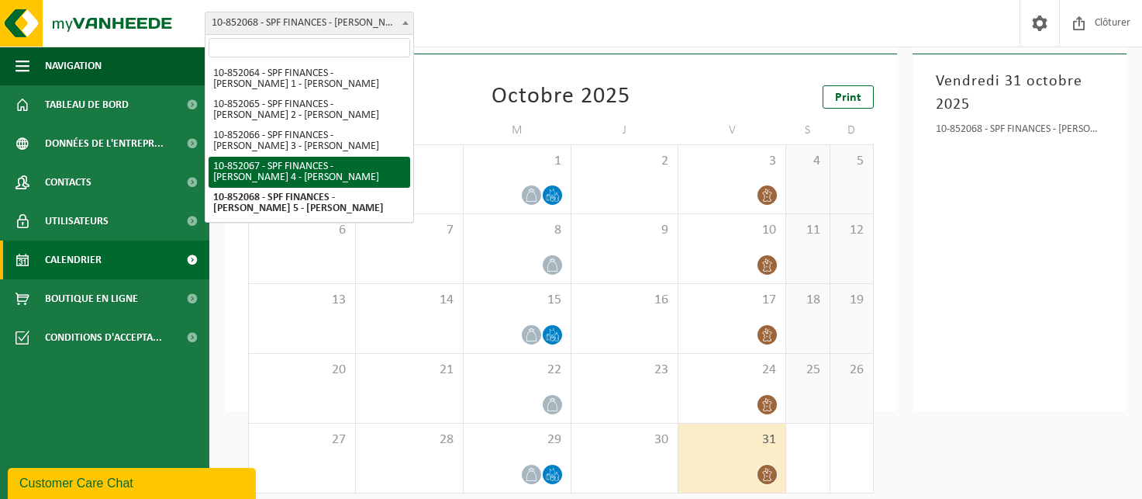
select select "96941"
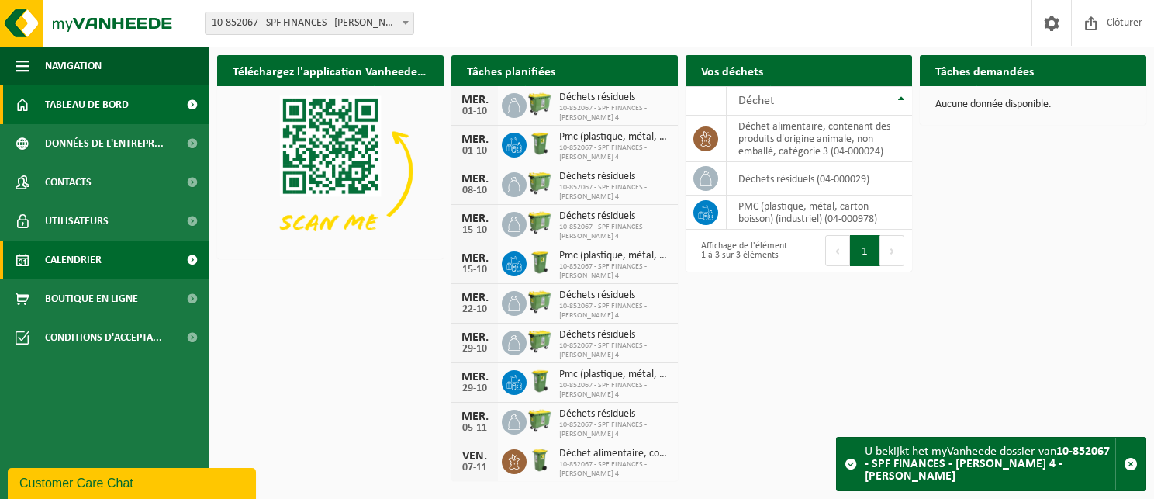
click at [92, 264] on span "Calendrier" at bounding box center [73, 259] width 57 height 39
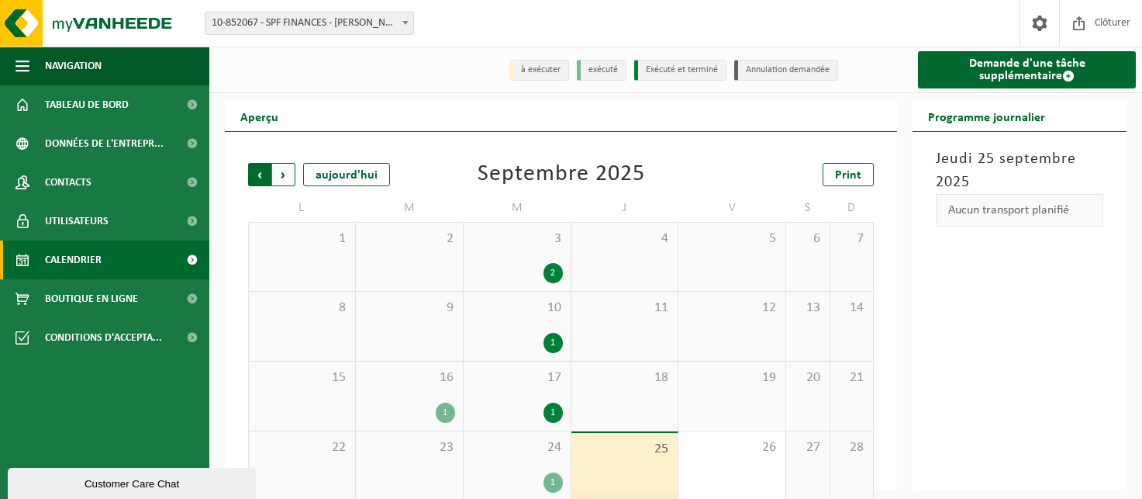
click at [278, 181] on span "Suivant" at bounding box center [283, 174] width 23 height 23
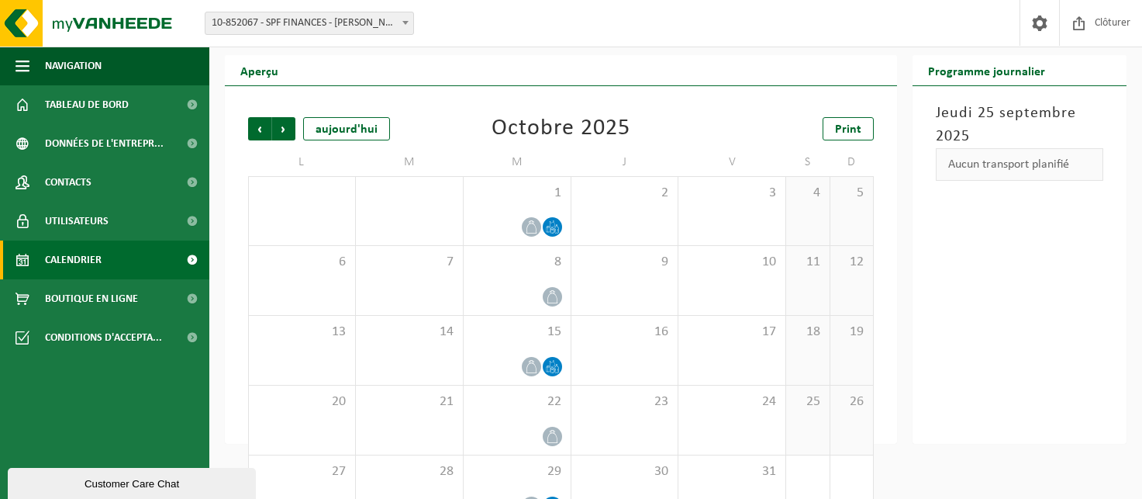
scroll to position [88, 0]
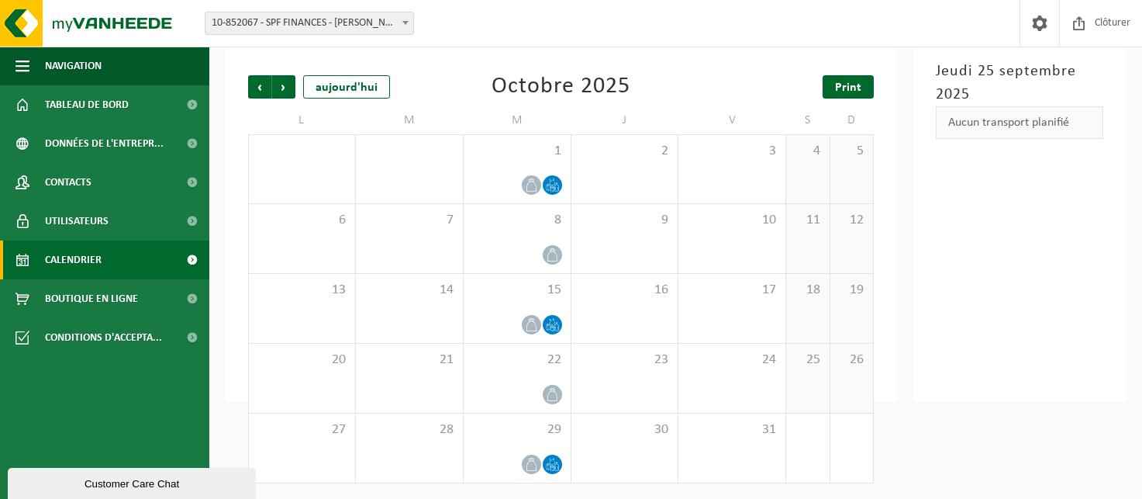
click at [841, 91] on span "Print" at bounding box center [848, 87] width 26 height 12
